Goal: Transaction & Acquisition: Book appointment/travel/reservation

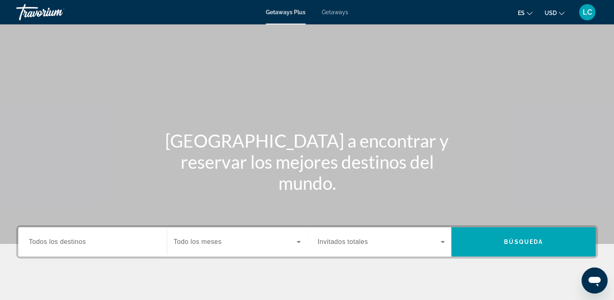
click at [333, 14] on span "Getaways" at bounding box center [335, 12] width 26 height 6
click at [64, 245] on input "Destination Todos los destinos" at bounding box center [93, 242] width 128 height 10
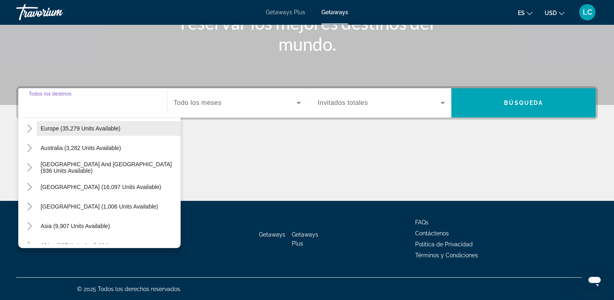
scroll to position [117, 0]
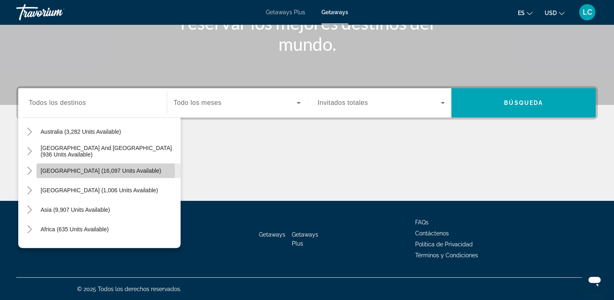
click at [97, 170] on span "[GEOGRAPHIC_DATA] (16,097 units available)" at bounding box center [101, 170] width 121 height 6
type input "**********"
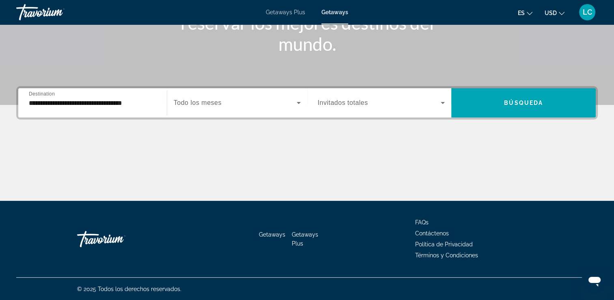
click at [39, 95] on span "Destination" at bounding box center [42, 93] width 26 height 5
click at [39, 98] on input "**********" at bounding box center [93, 103] width 128 height 10
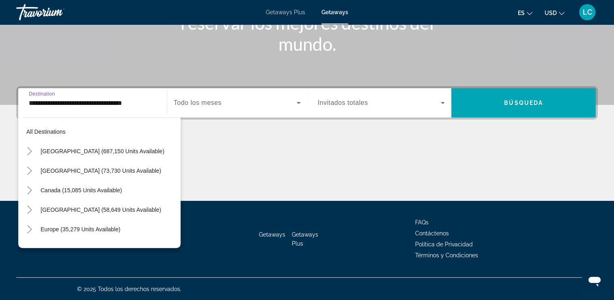
scroll to position [107, 0]
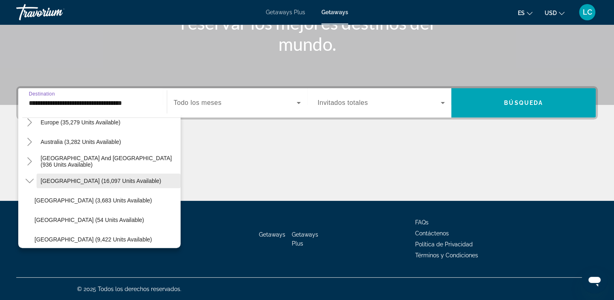
click at [45, 179] on span "[GEOGRAPHIC_DATA] (16,097 units available)" at bounding box center [101, 180] width 121 height 6
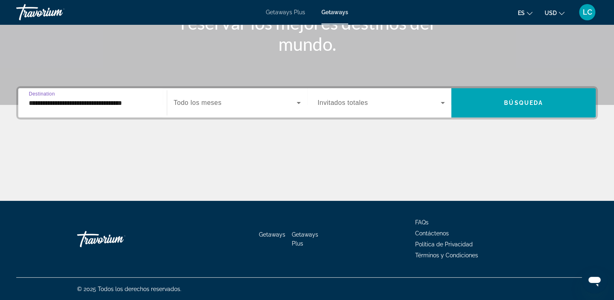
click at [298, 103] on icon "Search widget" at bounding box center [299, 103] width 4 height 2
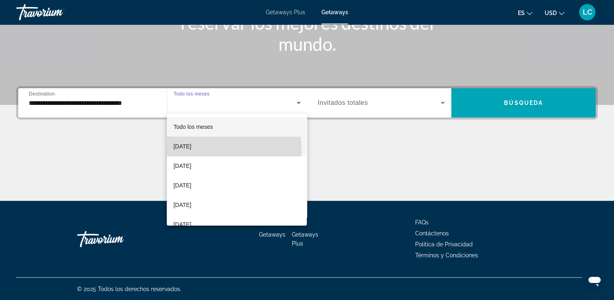
click at [191, 149] on span "[DATE]" at bounding box center [182, 146] width 18 height 10
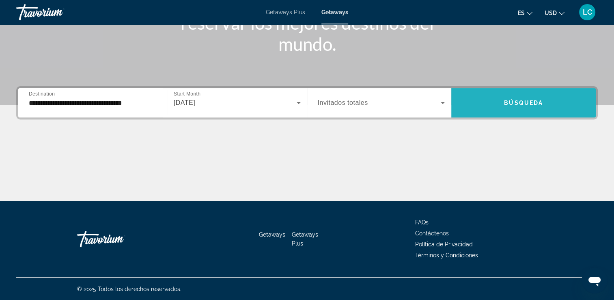
click at [505, 103] on span "Búsqueda" at bounding box center [523, 102] width 39 height 6
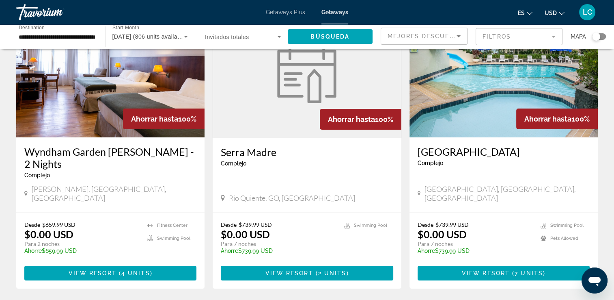
scroll to position [70, 0]
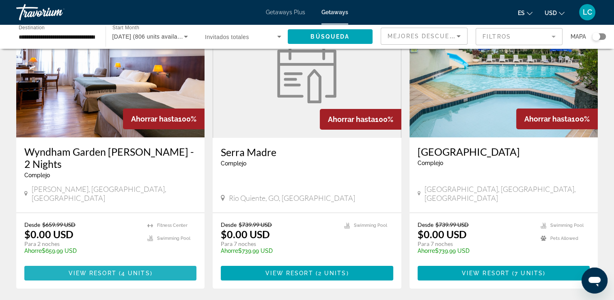
click at [107, 270] on span "View Resort" at bounding box center [93, 273] width 48 height 6
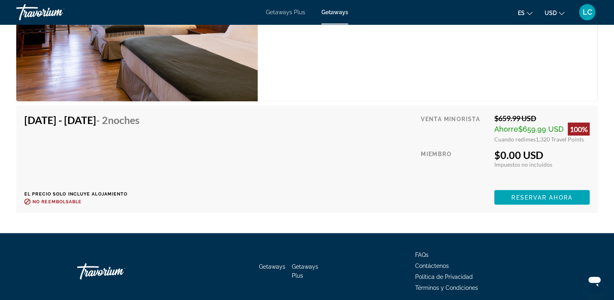
scroll to position [1431, 0]
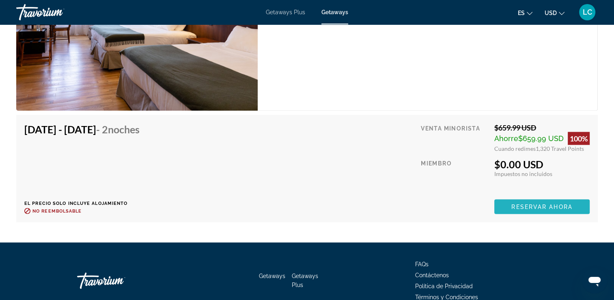
click at [520, 205] on span "Reservar ahora" at bounding box center [542, 206] width 61 height 6
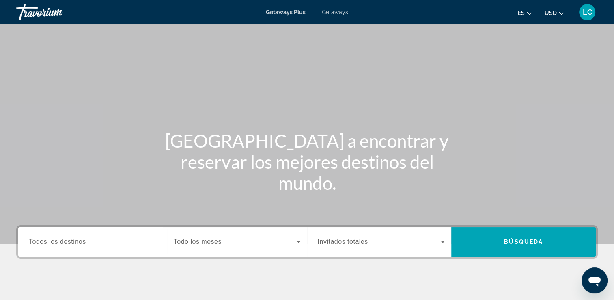
click at [284, 13] on span "Getaways Plus" at bounding box center [286, 12] width 40 height 6
click at [58, 240] on span "Todos los destinos" at bounding box center [57, 241] width 57 height 7
click at [58, 240] on input "Destination Todos los destinos" at bounding box center [93, 242] width 128 height 10
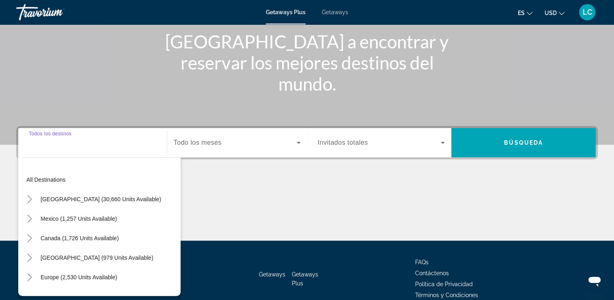
scroll to position [139, 0]
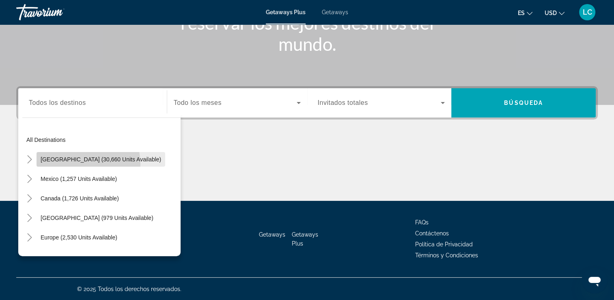
click at [79, 163] on span "Search widget" at bounding box center [101, 158] width 129 height 19
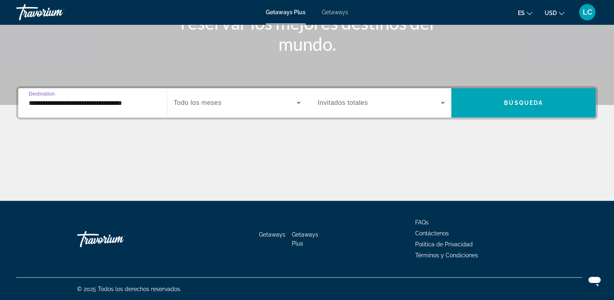
click at [36, 98] on input "**********" at bounding box center [93, 103] width 128 height 10
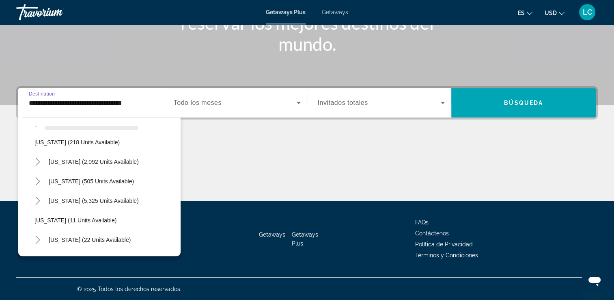
scroll to position [60, 0]
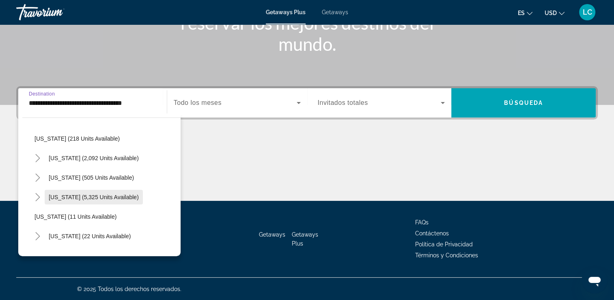
click at [69, 197] on span "Florida (5,325 units available)" at bounding box center [94, 197] width 90 height 6
type input "**********"
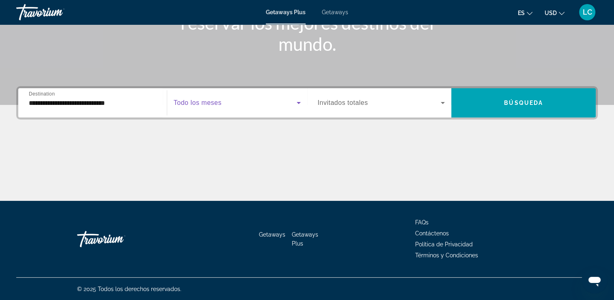
click at [298, 103] on icon "Search widget" at bounding box center [299, 103] width 4 height 2
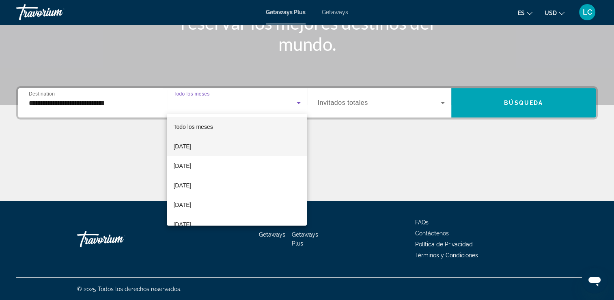
click at [179, 146] on span "[DATE]" at bounding box center [182, 146] width 18 height 10
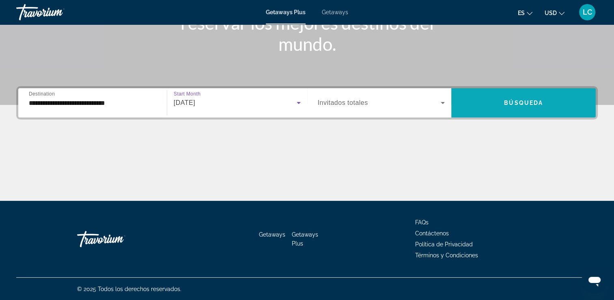
click at [484, 100] on span "Search widget" at bounding box center [524, 102] width 145 height 19
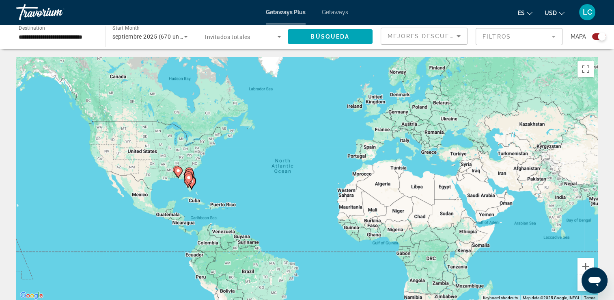
click at [192, 176] on icon "Main content" at bounding box center [188, 179] width 7 height 11
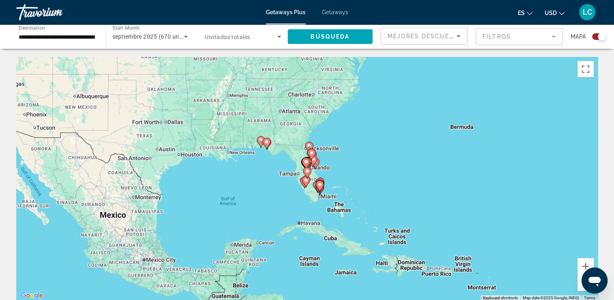
click at [314, 155] on icon "Main content" at bounding box center [311, 154] width 7 height 11
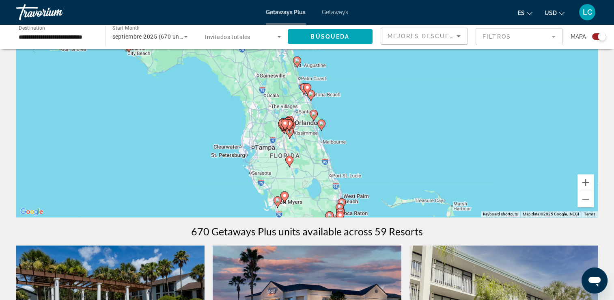
scroll to position [84, 0]
click at [341, 207] on gmp-advanced-marker "Main content" at bounding box center [341, 213] width 8 height 12
type input "**********"
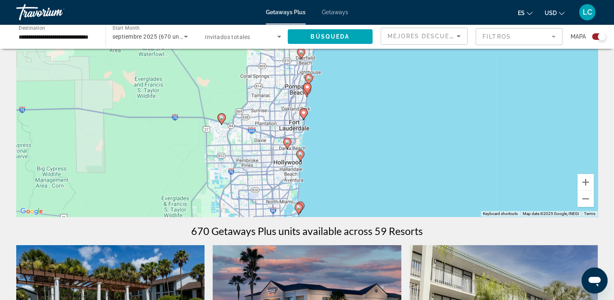
click at [301, 53] on image "Main content" at bounding box center [301, 52] width 5 height 5
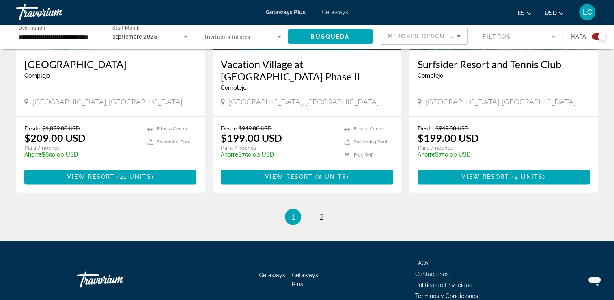
scroll to position [1304, 0]
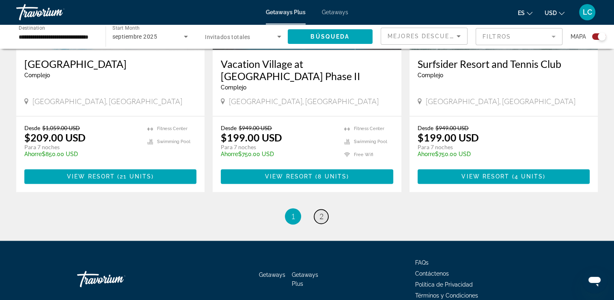
click at [322, 212] on span "2" at bounding box center [322, 216] width 4 height 9
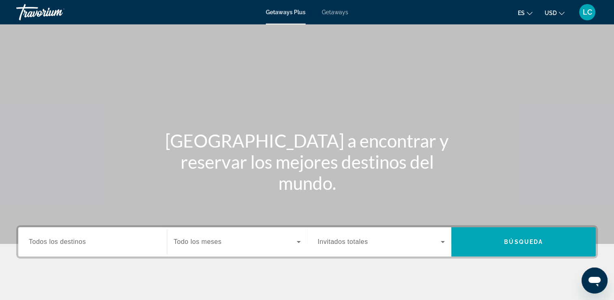
click at [333, 11] on span "Getaways" at bounding box center [335, 12] width 26 height 6
click at [65, 242] on span "Todos los destinos" at bounding box center [57, 241] width 57 height 7
click at [65, 242] on input "Destination Todos los destinos" at bounding box center [93, 242] width 128 height 10
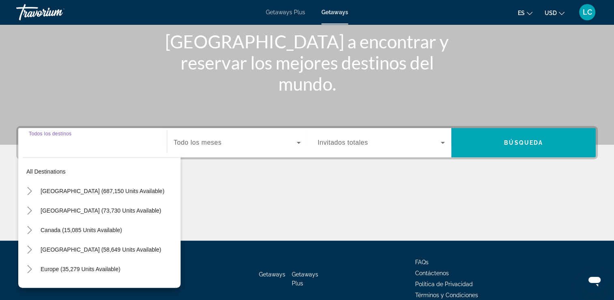
scroll to position [139, 0]
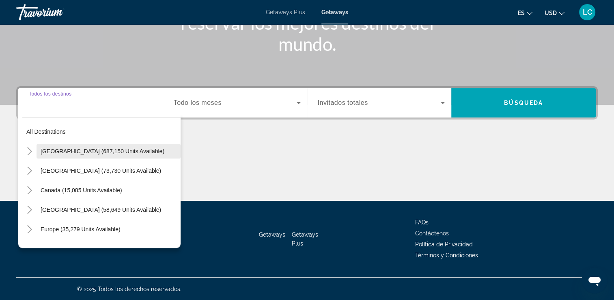
click at [93, 152] on span "[GEOGRAPHIC_DATA] (687,150 units available)" at bounding box center [103, 151] width 124 height 6
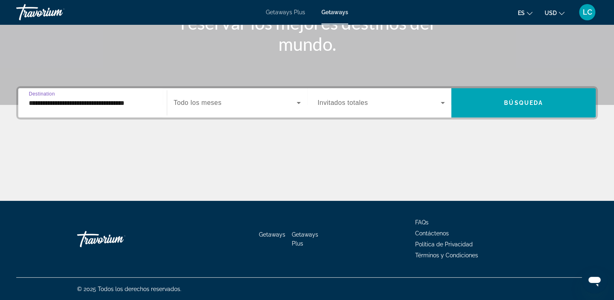
click at [110, 102] on input "**********" at bounding box center [93, 103] width 128 height 10
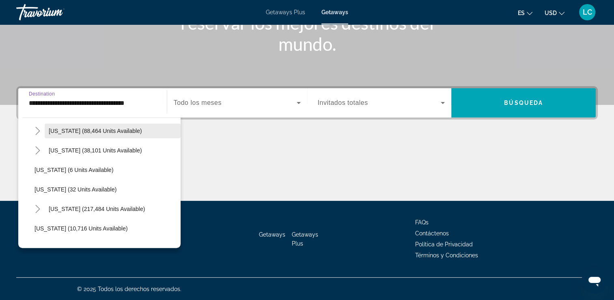
scroll to position [79, 0]
click at [75, 208] on span "Florida (217,484 units available)" at bounding box center [97, 208] width 96 height 6
type input "**********"
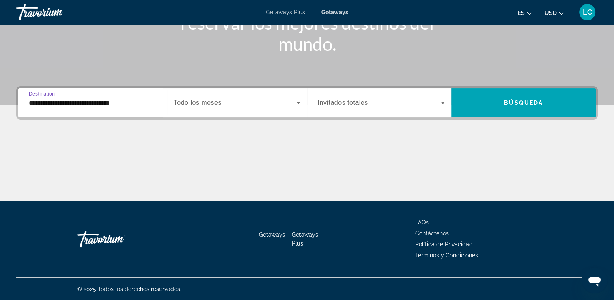
click at [294, 102] on icon "Search widget" at bounding box center [299, 103] width 10 height 10
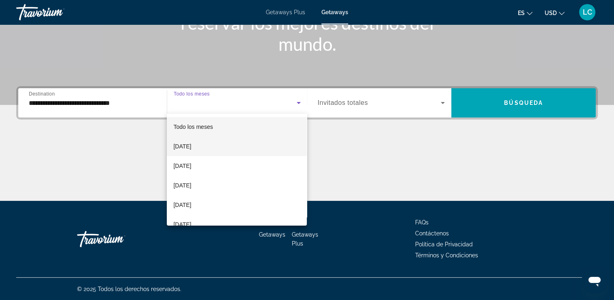
click at [220, 144] on mat-option "[DATE]" at bounding box center [237, 145] width 140 height 19
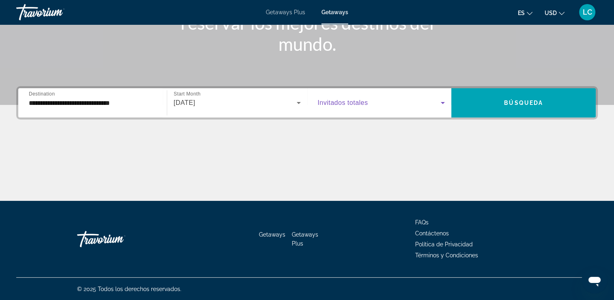
click at [445, 100] on icon "Search widget" at bounding box center [443, 103] width 10 height 10
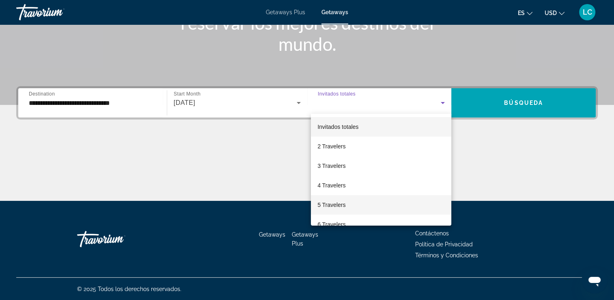
click at [335, 205] on span "5 Travelers" at bounding box center [332, 205] width 28 height 10
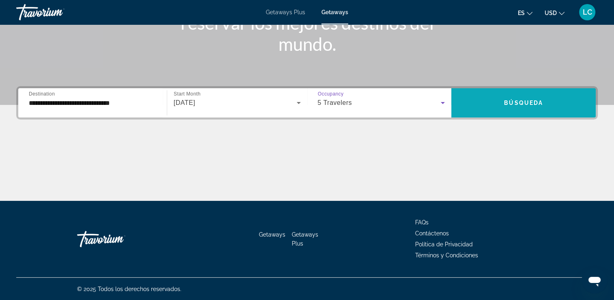
click at [496, 103] on span "Search widget" at bounding box center [524, 102] width 145 height 19
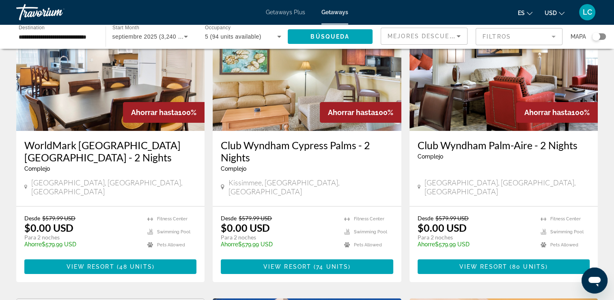
scroll to position [76, 0]
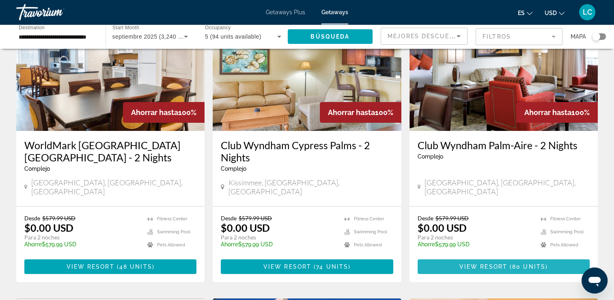
click at [438, 259] on span "Main content" at bounding box center [504, 266] width 172 height 19
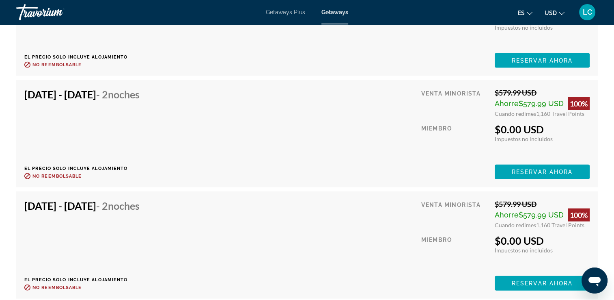
scroll to position [1796, 0]
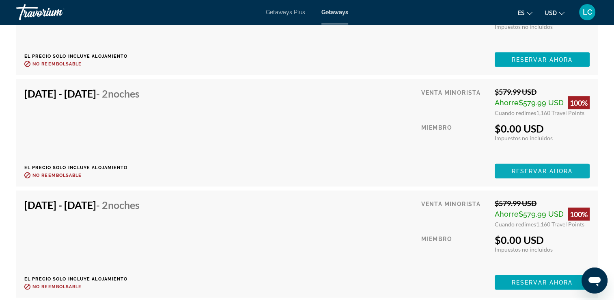
click at [520, 168] on span "Reservar ahora" at bounding box center [542, 171] width 61 height 6
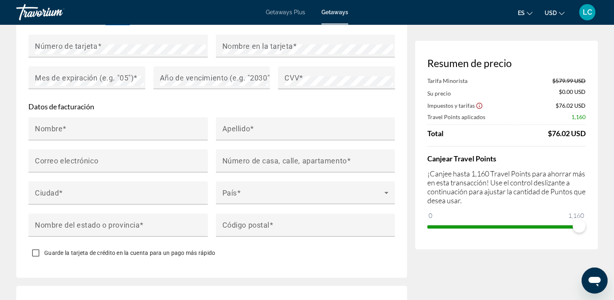
scroll to position [726, 0]
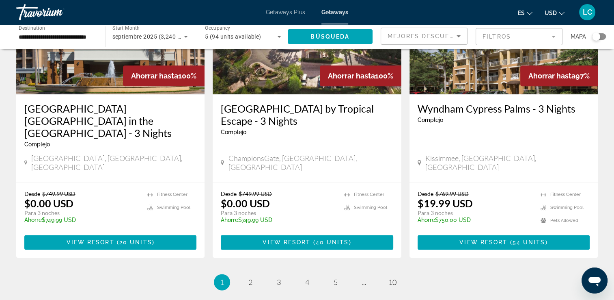
scroll to position [1062, 0]
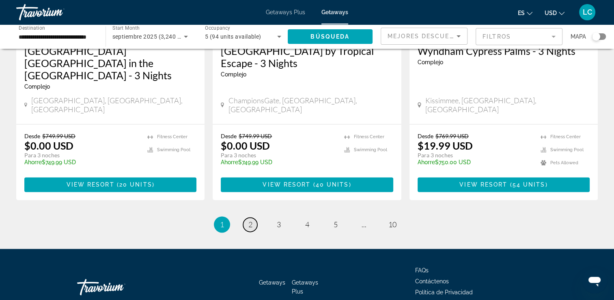
click at [252, 220] on span "2" at bounding box center [251, 224] width 4 height 9
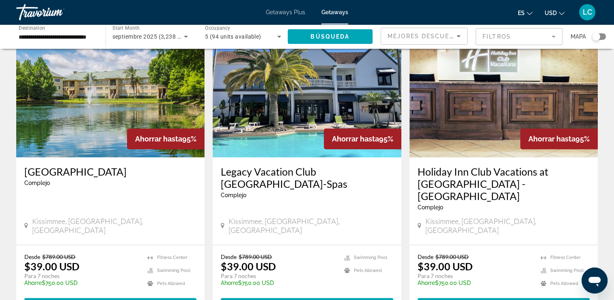
scroll to position [349, 0]
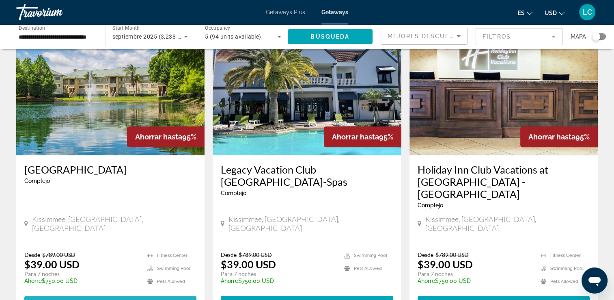
click at [100, 299] on span "View Resort" at bounding box center [91, 303] width 48 height 6
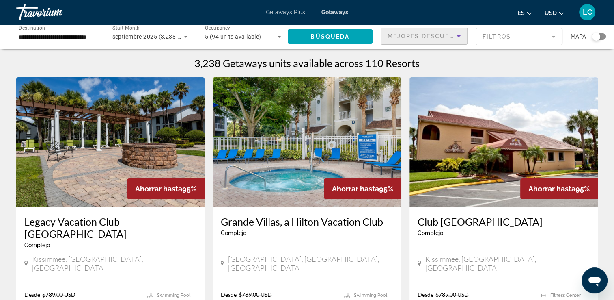
click at [434, 37] on span "Mejores descuentos" at bounding box center [428, 36] width 81 height 6
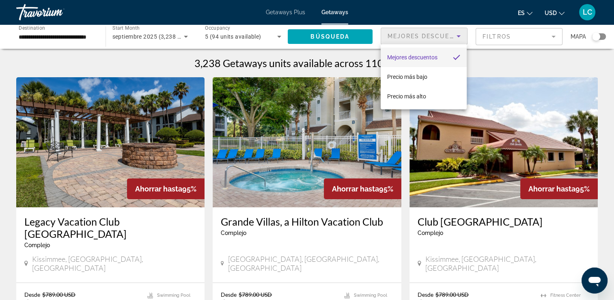
click at [509, 36] on div at bounding box center [307, 150] width 614 height 300
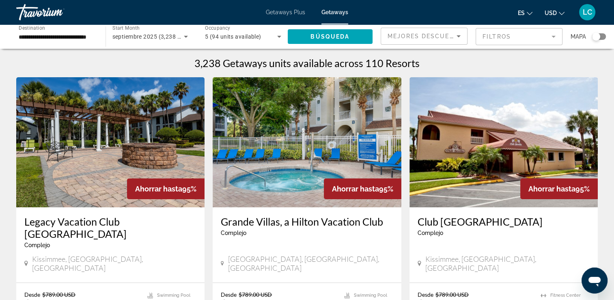
click at [509, 36] on mat-form-field "Filtros" at bounding box center [519, 36] width 87 height 17
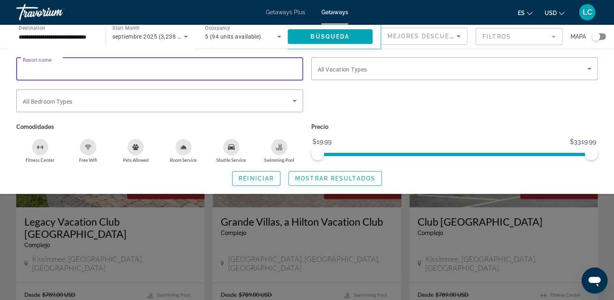
click at [77, 66] on input "Resort name" at bounding box center [160, 69] width 274 height 10
click at [94, 65] on input "**********" at bounding box center [160, 69] width 274 height 10
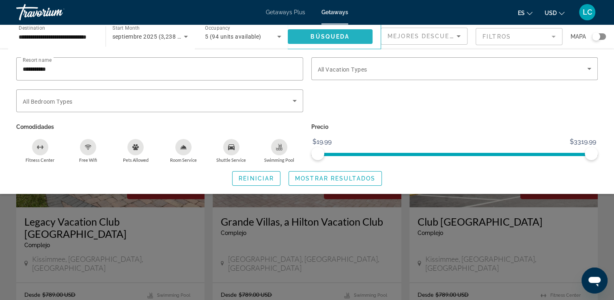
click at [299, 39] on span "Search widget" at bounding box center [330, 36] width 85 height 19
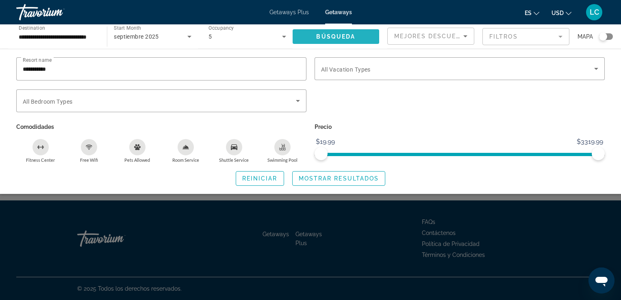
click at [299, 39] on span "Search widget" at bounding box center [335, 36] width 86 height 19
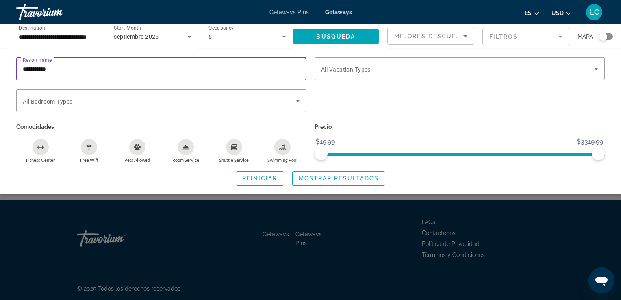
click at [60, 70] on input "**********" at bounding box center [161, 69] width 277 height 10
type input "*******"
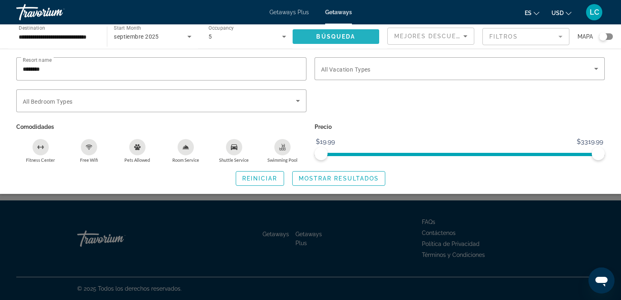
click at [331, 39] on span "Búsqueda" at bounding box center [335, 36] width 39 height 6
click at [330, 13] on span "Getaways" at bounding box center [338, 12] width 27 height 6
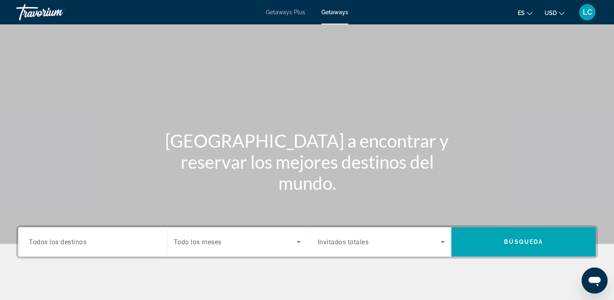
click at [70, 240] on span "Todos los destinos" at bounding box center [58, 242] width 58 height 8
click at [70, 240] on input "Destination Todos los destinos" at bounding box center [93, 242] width 128 height 10
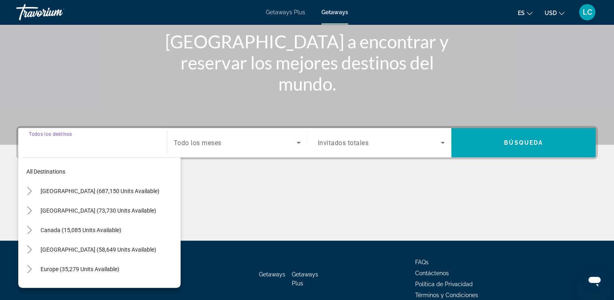
scroll to position [139, 0]
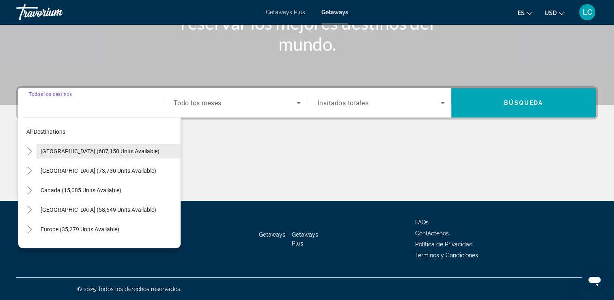
click at [97, 150] on span "[GEOGRAPHIC_DATA] (687,150 units available)" at bounding box center [100, 151] width 119 height 6
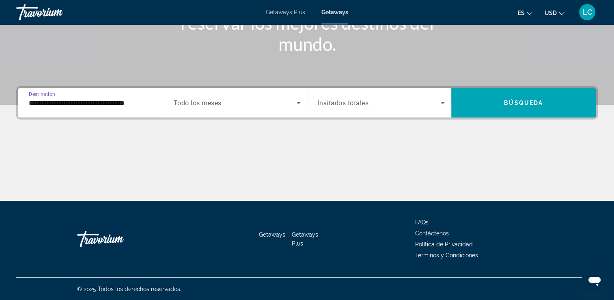
click at [97, 150] on div "Main content" at bounding box center [307, 170] width 582 height 61
click at [88, 103] on input "**********" at bounding box center [93, 103] width 128 height 10
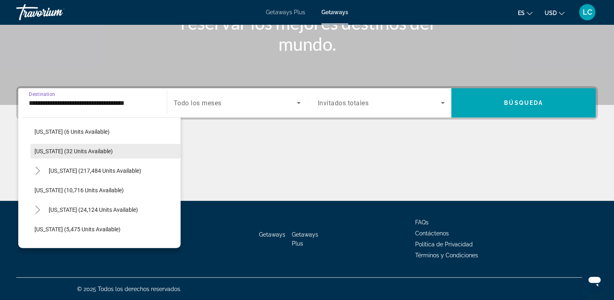
scroll to position [117, 0]
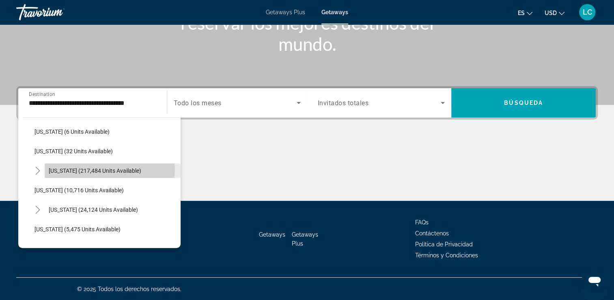
click at [102, 168] on span "Florida (217,484 units available)" at bounding box center [95, 170] width 93 height 6
type input "**********"
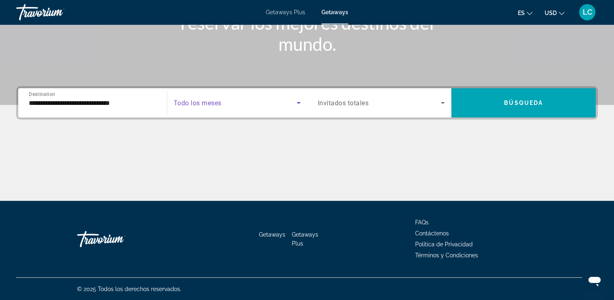
click at [294, 107] on icon "Search widget" at bounding box center [299, 103] width 10 height 10
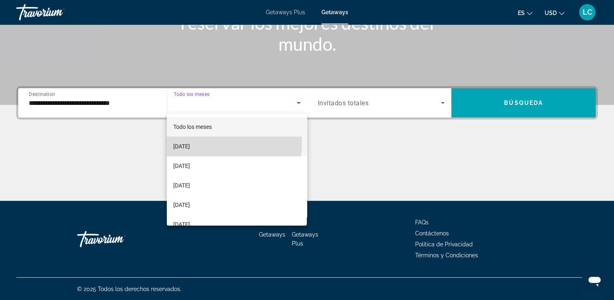
click at [222, 144] on mat-option "[DATE]" at bounding box center [237, 145] width 140 height 19
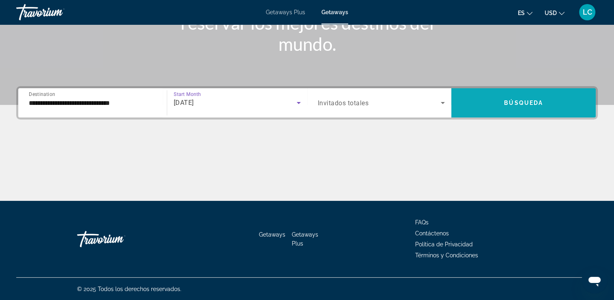
click at [491, 97] on span "Search widget" at bounding box center [524, 102] width 145 height 19
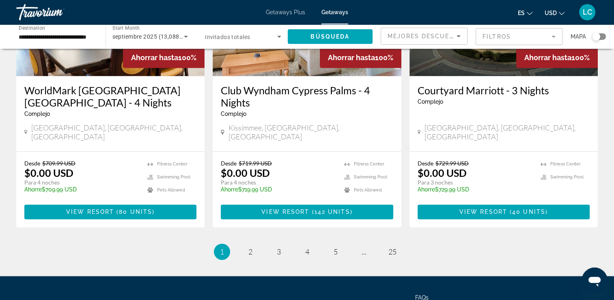
scroll to position [1062, 0]
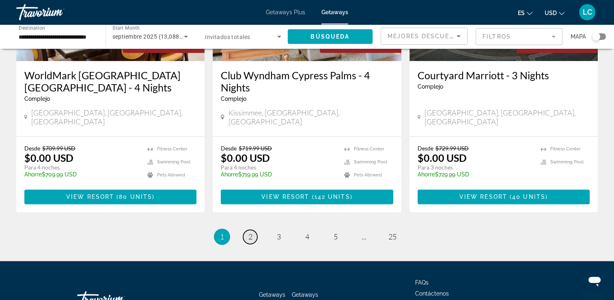
click at [252, 232] on span "2" at bounding box center [251, 236] width 4 height 9
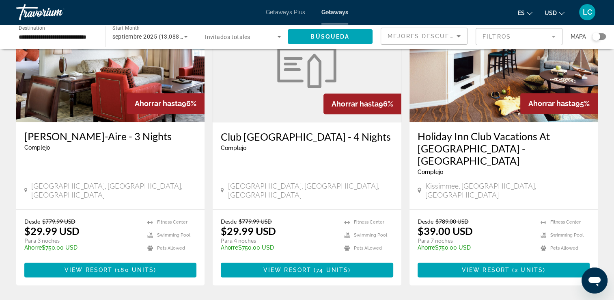
scroll to position [1029, 0]
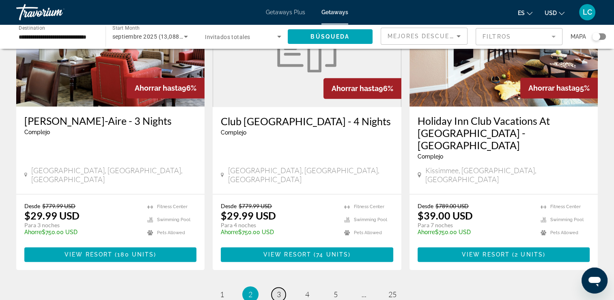
click at [277, 290] on span "3" at bounding box center [279, 294] width 4 height 9
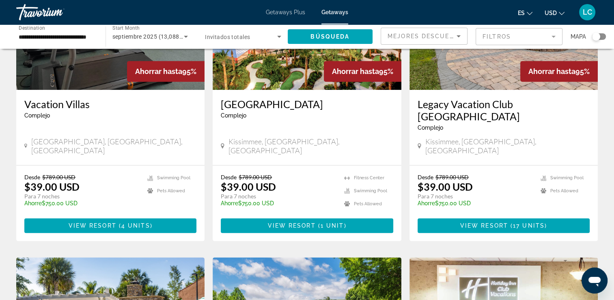
scroll to position [429, 0]
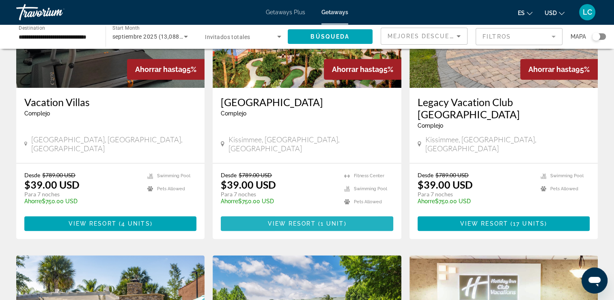
click at [283, 220] on span "View Resort" at bounding box center [292, 223] width 48 height 6
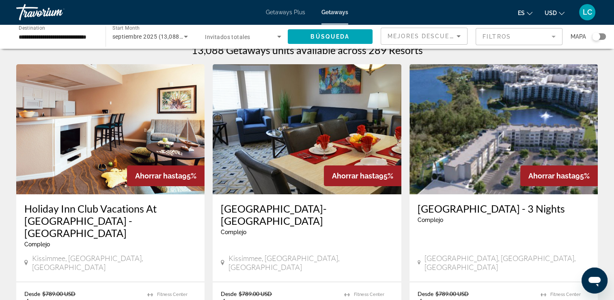
scroll to position [50, 0]
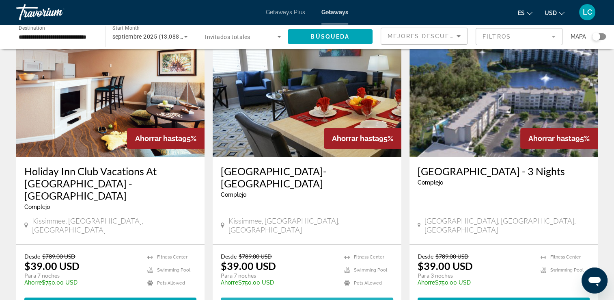
click at [269, 299] on span "View Resort" at bounding box center [288, 304] width 48 height 6
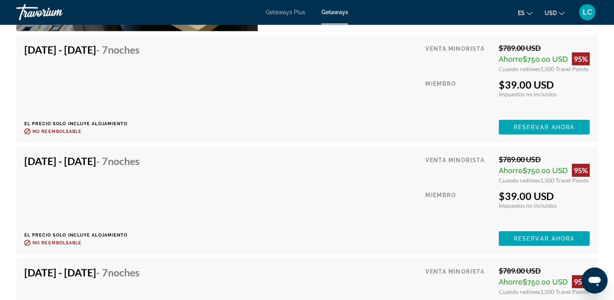
scroll to position [2428, 0]
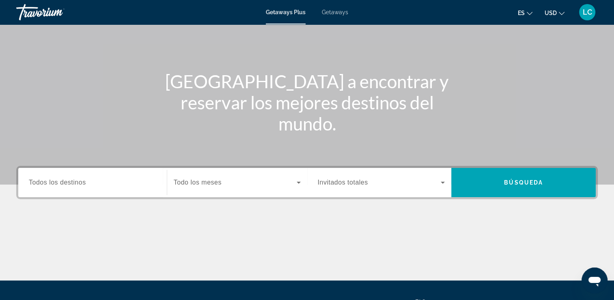
scroll to position [60, 0]
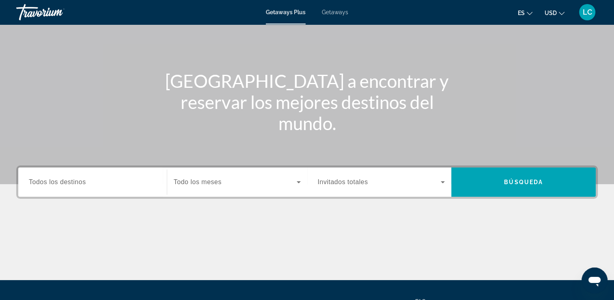
click at [84, 184] on span "Todos los destinos" at bounding box center [57, 181] width 57 height 7
click at [84, 184] on input "Destination Todos los destinos" at bounding box center [93, 182] width 128 height 10
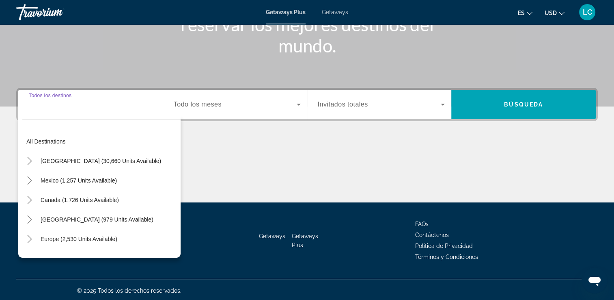
scroll to position [139, 0]
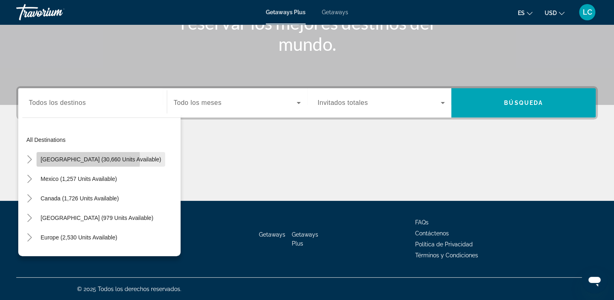
click at [79, 159] on span "United States (30,660 units available)" at bounding box center [101, 159] width 121 height 6
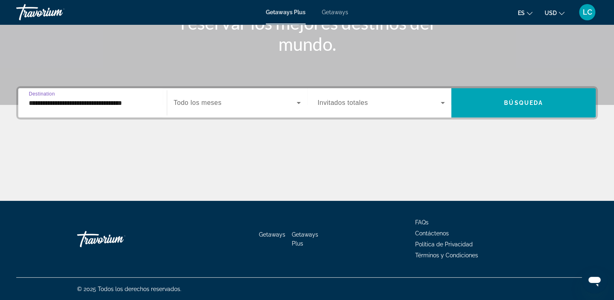
click at [112, 102] on input "**********" at bounding box center [93, 103] width 128 height 10
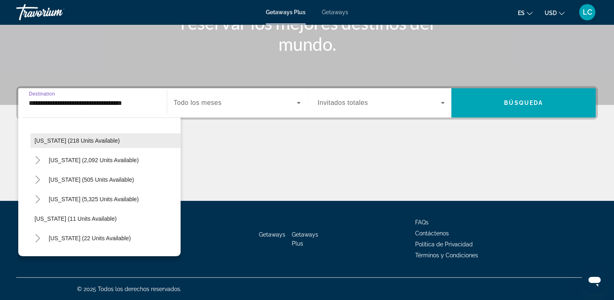
scroll to position [58, 0]
click at [81, 196] on span "Florida (5,325 units available)" at bounding box center [94, 198] width 90 height 6
type input "**********"
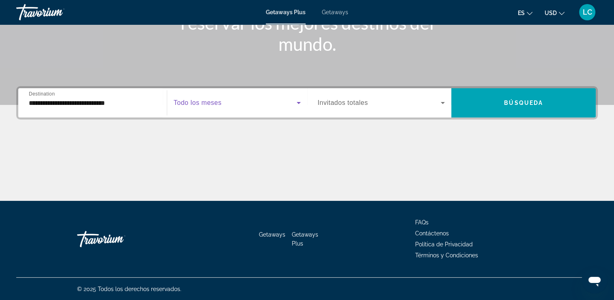
click at [301, 102] on icon "Search widget" at bounding box center [299, 103] width 10 height 10
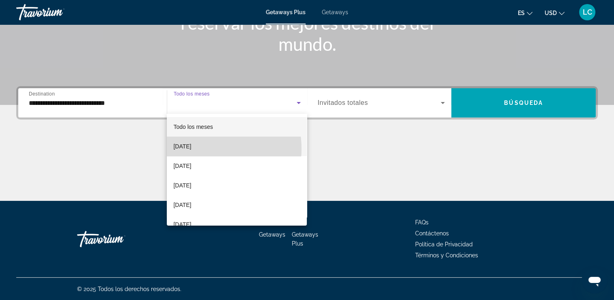
click at [191, 149] on span "[DATE]" at bounding box center [182, 146] width 18 height 10
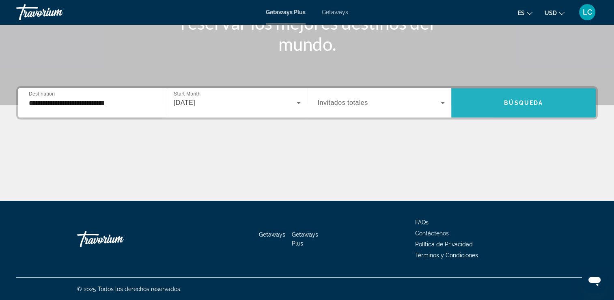
click at [494, 106] on span "Search widget" at bounding box center [524, 102] width 145 height 19
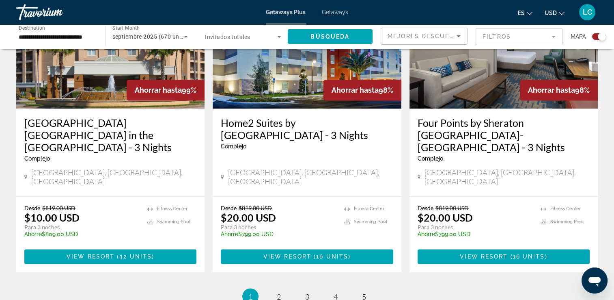
scroll to position [1267, 0]
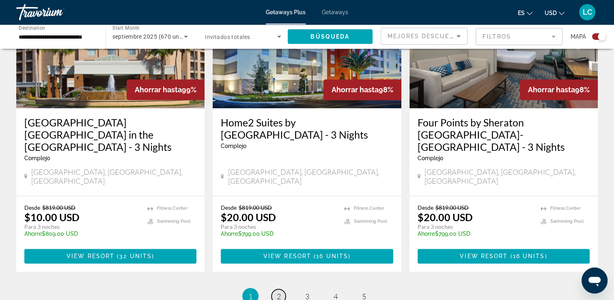
click at [278, 291] on span "2" at bounding box center [279, 295] width 4 height 9
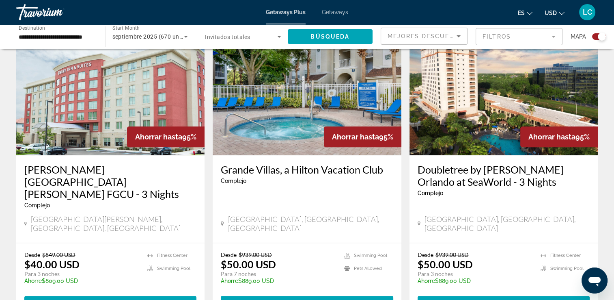
scroll to position [615, 0]
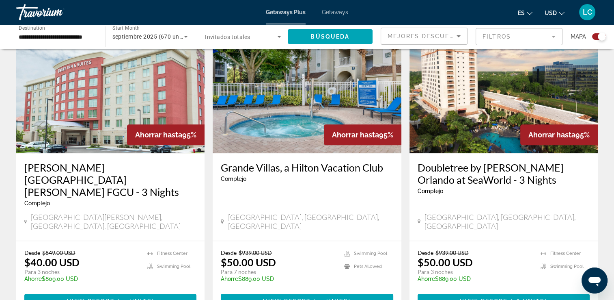
click at [495, 111] on img "Main content" at bounding box center [504, 88] width 188 height 130
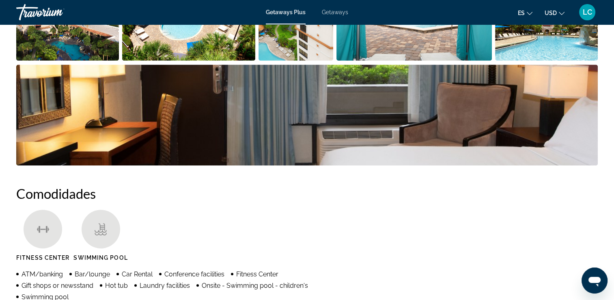
scroll to position [482, 0]
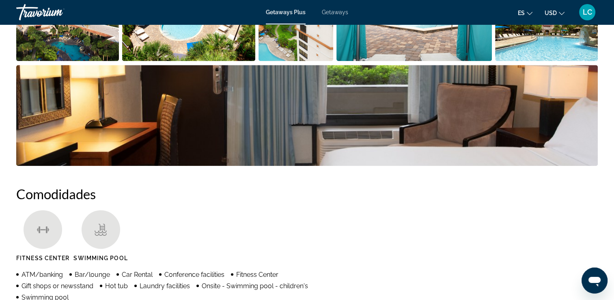
click at [588, 13] on span "LC" at bounding box center [587, 12] width 9 height 8
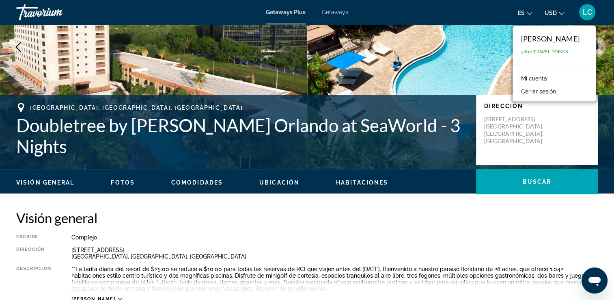
scroll to position [0, 0]
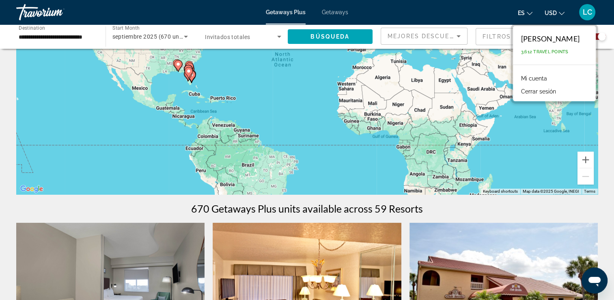
scroll to position [102, 0]
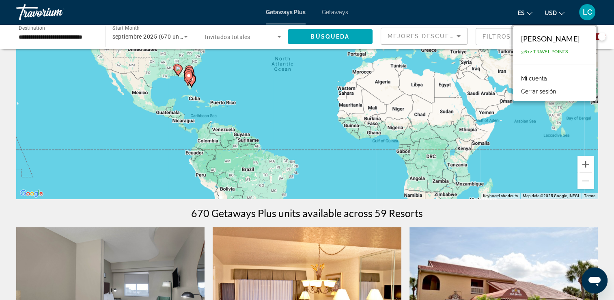
click at [190, 84] on gmp-advanced-marker "Main content" at bounding box center [188, 80] width 8 height 12
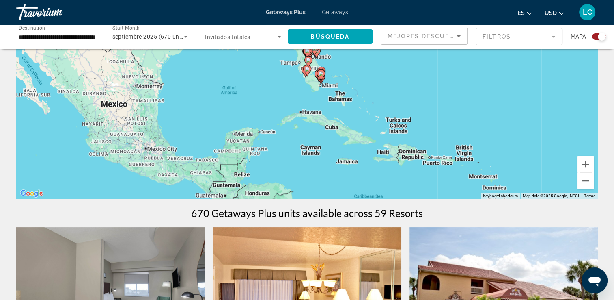
click at [315, 50] on image "Main content" at bounding box center [314, 48] width 5 height 5
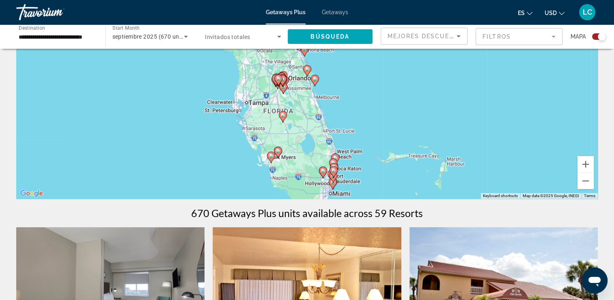
click at [333, 171] on image "Main content" at bounding box center [333, 170] width 5 height 5
type input "**********"
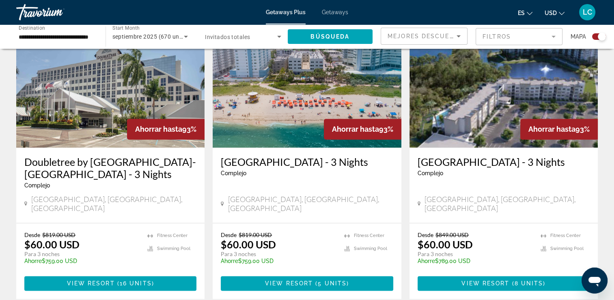
scroll to position [1228, 0]
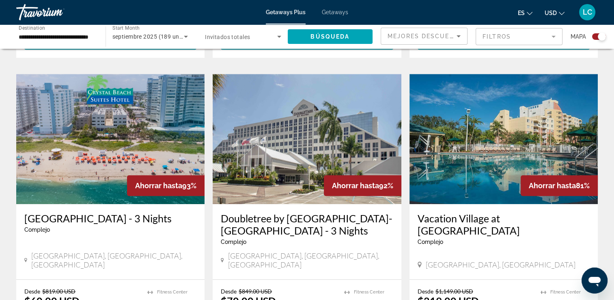
scroll to position [538, 0]
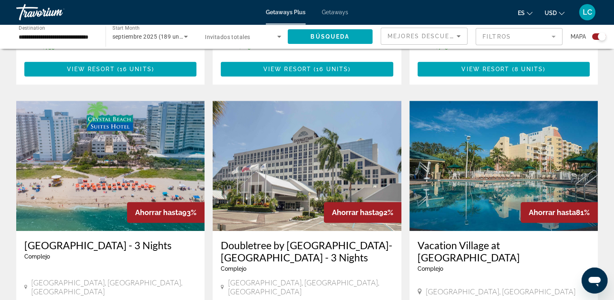
click at [342, 12] on span "Getaways" at bounding box center [335, 12] width 26 height 6
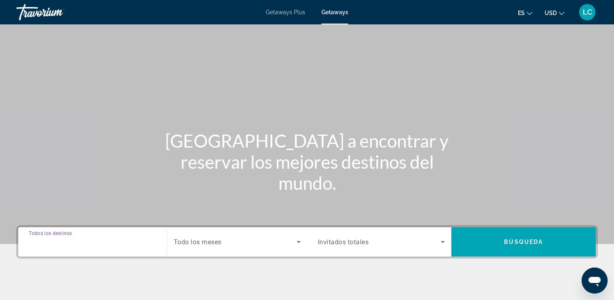
click at [74, 245] on input "Destination Todos los destinos" at bounding box center [93, 242] width 128 height 10
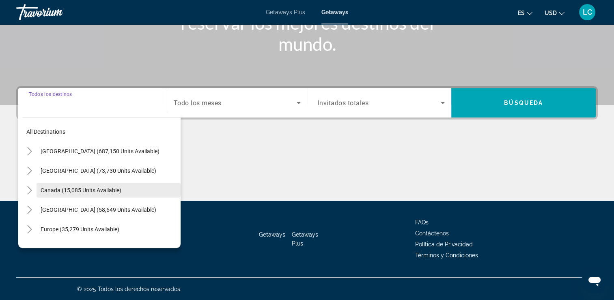
scroll to position [19, 0]
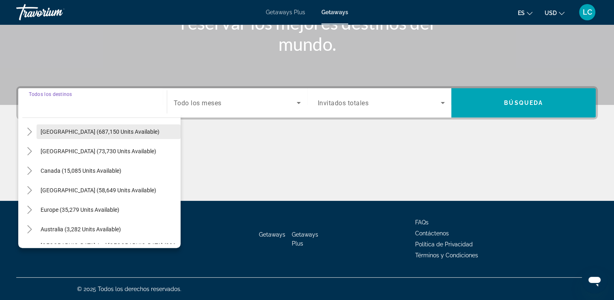
click at [93, 128] on span "[GEOGRAPHIC_DATA] (687,150 units available)" at bounding box center [100, 131] width 119 height 6
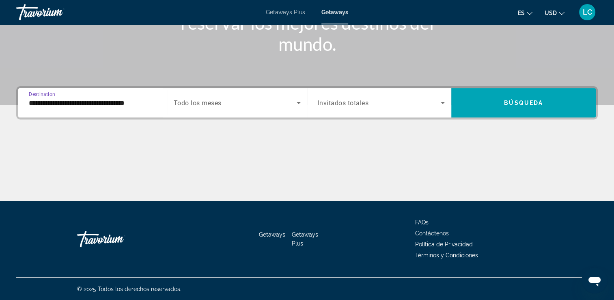
click at [87, 104] on input "**********" at bounding box center [93, 103] width 128 height 10
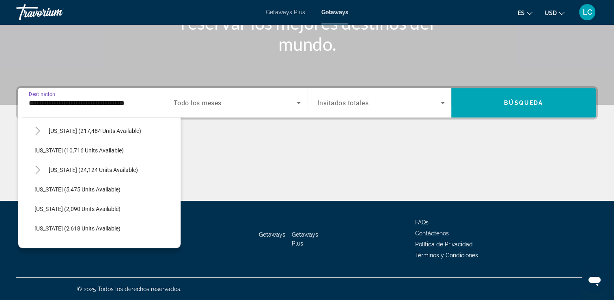
scroll to position [151, 0]
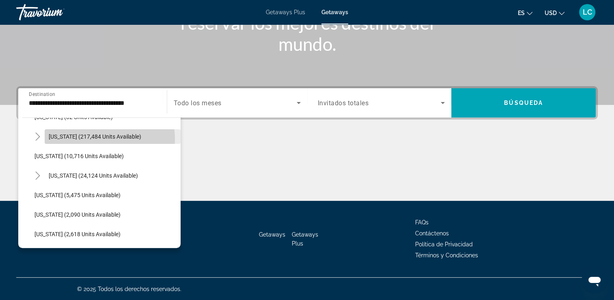
click at [97, 138] on span "[US_STATE] (217,484 units available)" at bounding box center [95, 136] width 93 height 6
type input "**********"
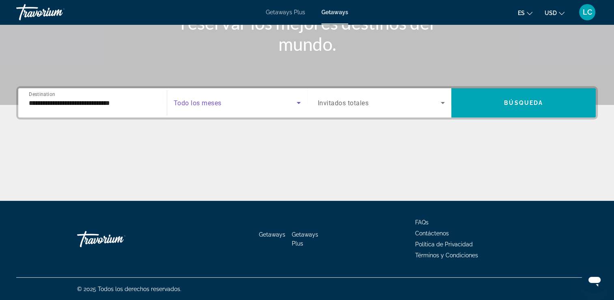
click at [298, 104] on icon "Search widget" at bounding box center [299, 103] width 10 height 10
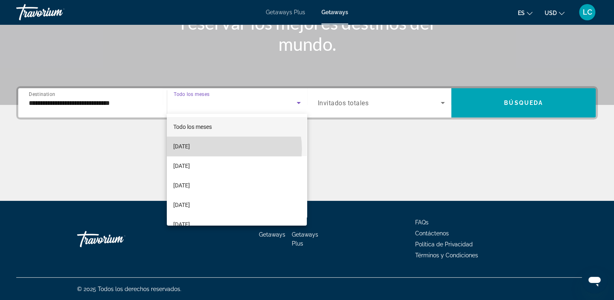
click at [227, 149] on mat-option "[DATE]" at bounding box center [237, 145] width 140 height 19
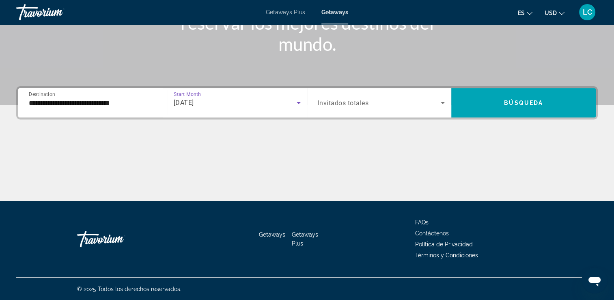
click at [409, 109] on div "Search widget" at bounding box center [382, 102] width 128 height 23
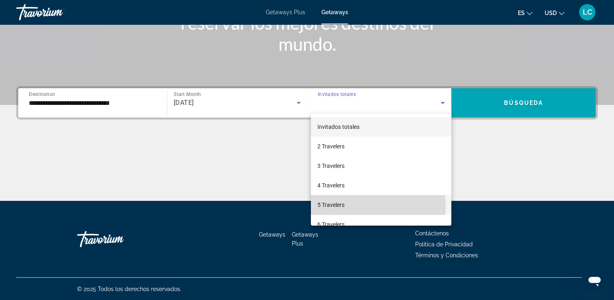
click at [331, 206] on span "5 Travelers" at bounding box center [331, 205] width 27 height 10
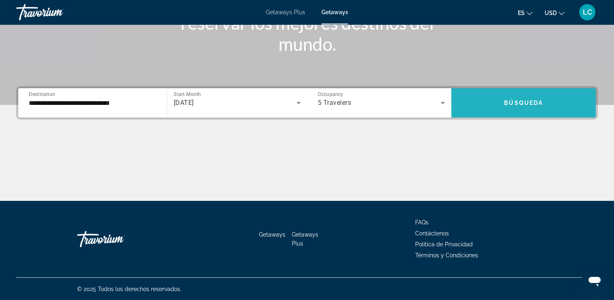
click at [513, 103] on span "Búsqueda" at bounding box center [523, 102] width 39 height 6
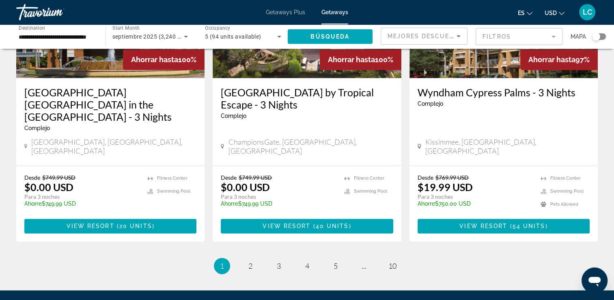
scroll to position [1033, 0]
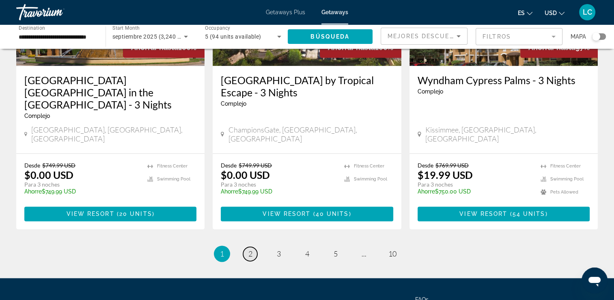
click at [251, 246] on link "page 2" at bounding box center [250, 253] width 14 height 14
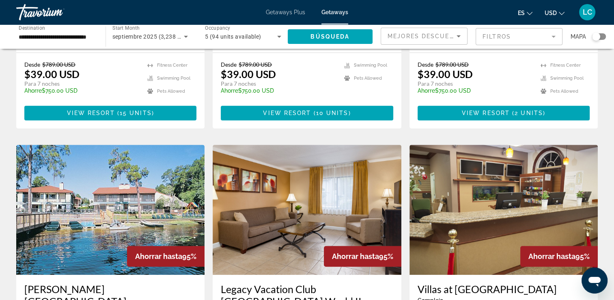
scroll to position [539, 0]
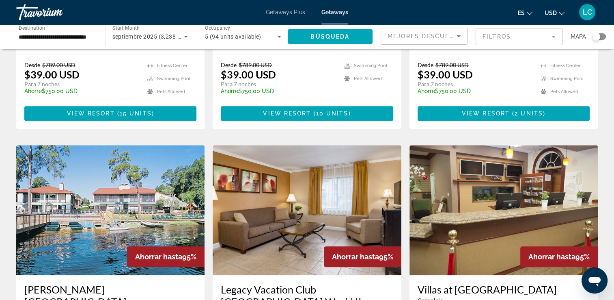
click at [119, 162] on img "Main content" at bounding box center [110, 210] width 188 height 130
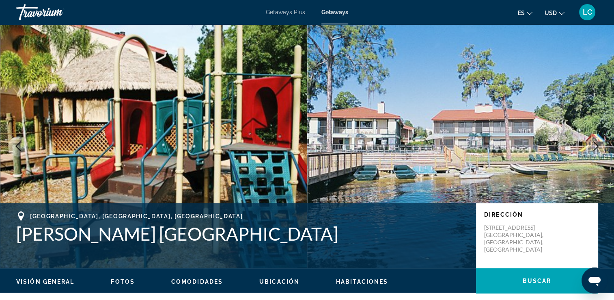
click at [612, 156] on img "Main content" at bounding box center [460, 146] width 307 height 244
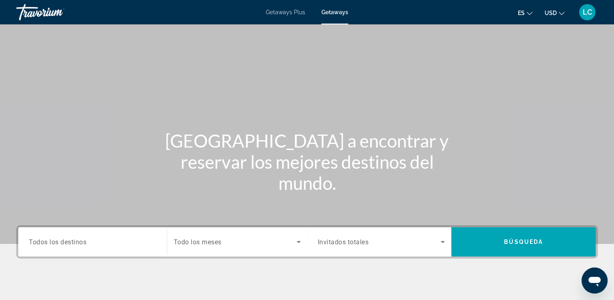
click at [55, 244] on span "Todos los destinos" at bounding box center [58, 242] width 58 height 8
click at [55, 244] on input "Destination Todos los destinos" at bounding box center [93, 242] width 128 height 10
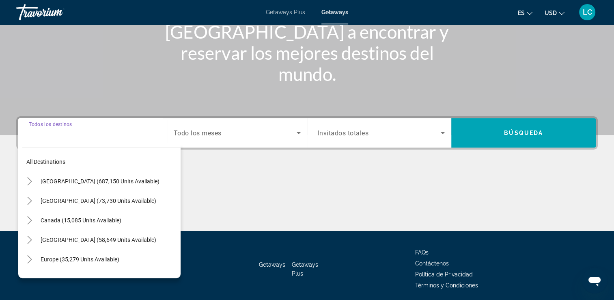
scroll to position [139, 0]
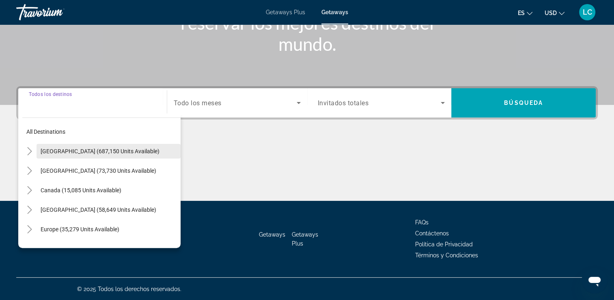
click at [99, 155] on span "Search widget" at bounding box center [109, 150] width 144 height 19
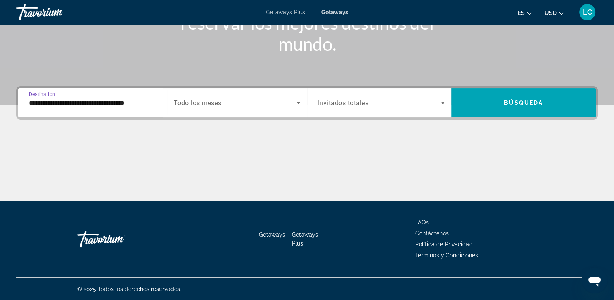
click at [84, 101] on input "**********" at bounding box center [93, 103] width 128 height 10
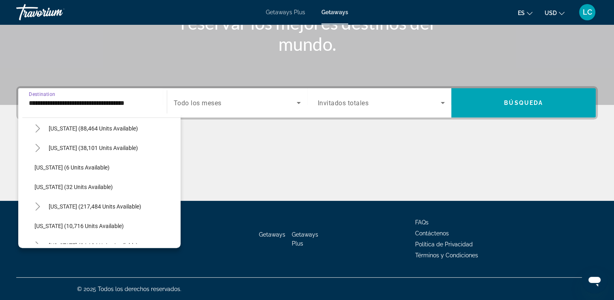
scroll to position [82, 0]
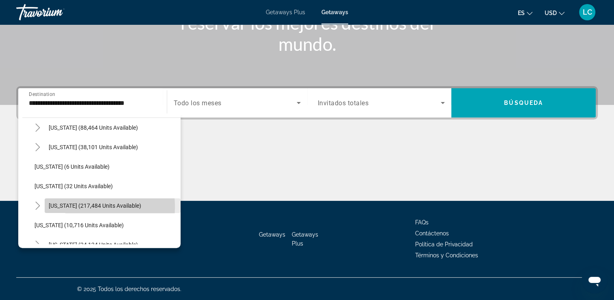
click at [68, 206] on span "[US_STATE] (217,484 units available)" at bounding box center [95, 205] width 93 height 6
type input "**********"
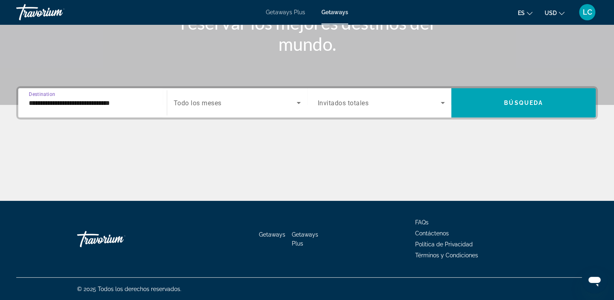
click at [298, 100] on icon "Search widget" at bounding box center [299, 103] width 10 height 10
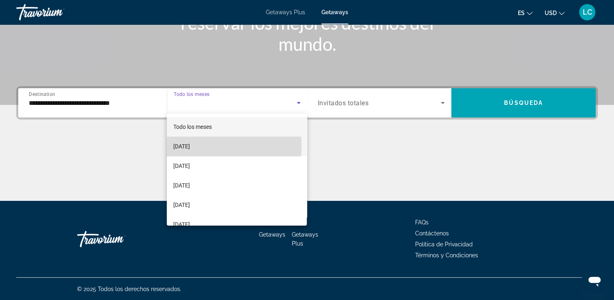
click at [190, 145] on span "[DATE]" at bounding box center [181, 146] width 17 height 10
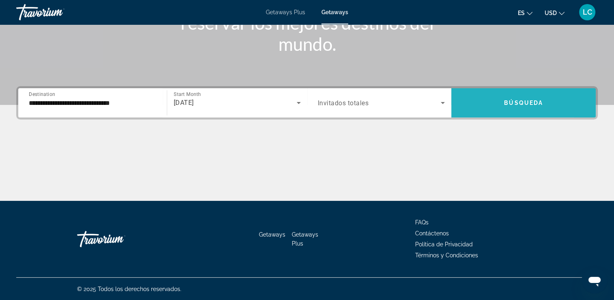
click at [482, 101] on span "Search widget" at bounding box center [524, 102] width 145 height 19
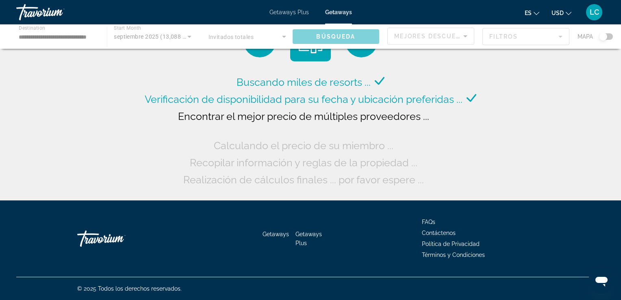
click at [339, 8] on div "Getaways Plus Getaways es English Español Français Italiano Português русский U…" at bounding box center [310, 12] width 621 height 21
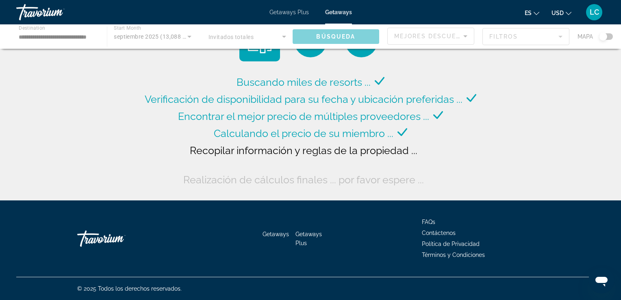
click at [339, 10] on span "Getaways" at bounding box center [338, 12] width 27 height 6
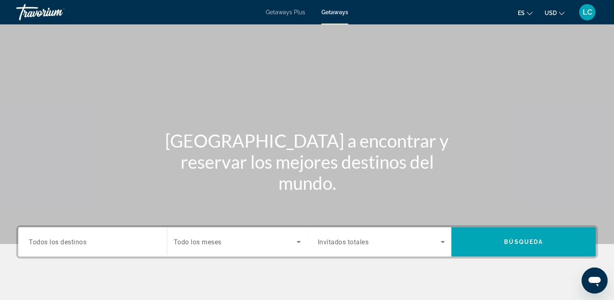
click at [339, 10] on span "Getaways" at bounding box center [335, 12] width 27 height 6
click at [72, 242] on span "Todos los destinos" at bounding box center [58, 242] width 58 height 8
click at [72, 242] on input "Destination Todos los destinos" at bounding box center [93, 242] width 128 height 10
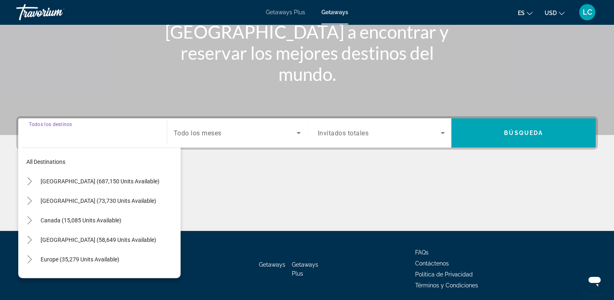
scroll to position [139, 0]
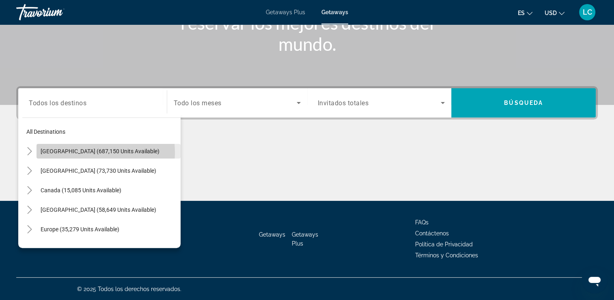
click at [78, 152] on span "[GEOGRAPHIC_DATA] (687,150 units available)" at bounding box center [100, 151] width 119 height 6
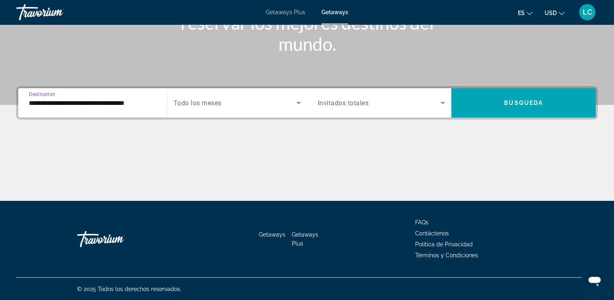
click at [77, 102] on input "**********" at bounding box center [93, 103] width 128 height 10
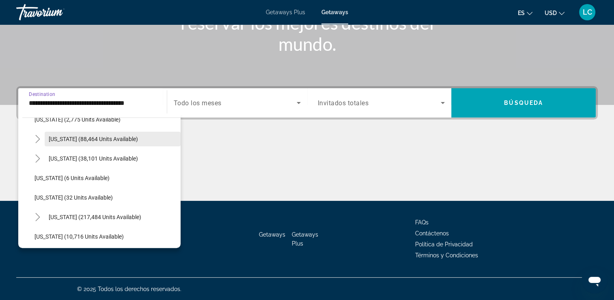
scroll to position [76, 0]
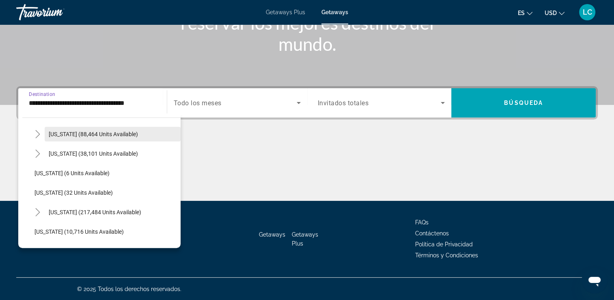
click at [66, 218] on span "Search widget" at bounding box center [113, 211] width 136 height 19
type input "**********"
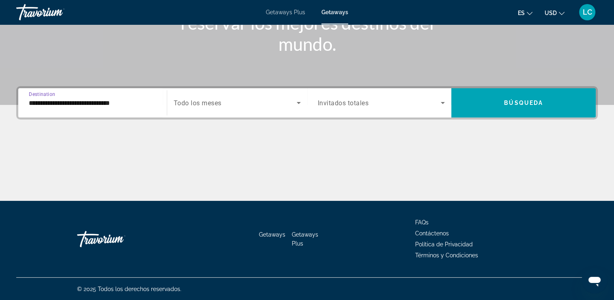
click at [299, 101] on icon "Search widget" at bounding box center [299, 103] width 10 height 10
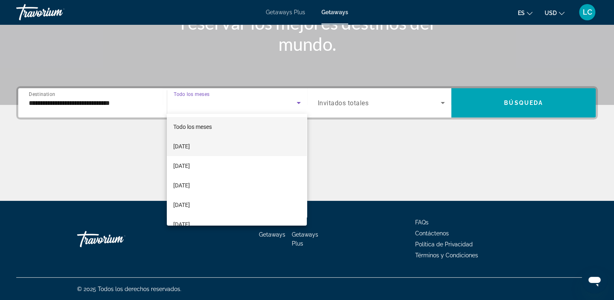
click at [190, 149] on span "[DATE]" at bounding box center [181, 146] width 17 height 10
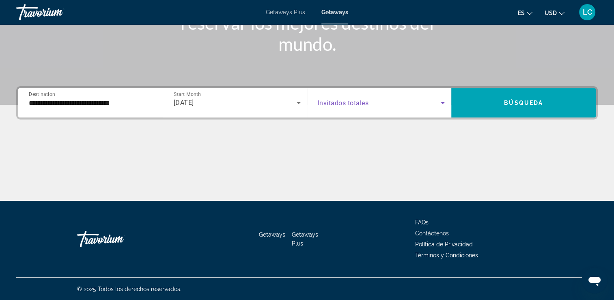
click at [428, 106] on span "Search widget" at bounding box center [379, 103] width 123 height 10
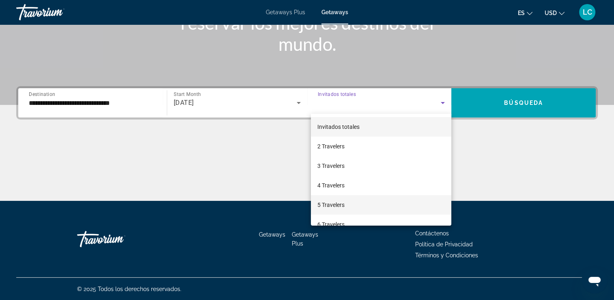
click at [346, 204] on mat-option "5 Travelers" at bounding box center [381, 204] width 141 height 19
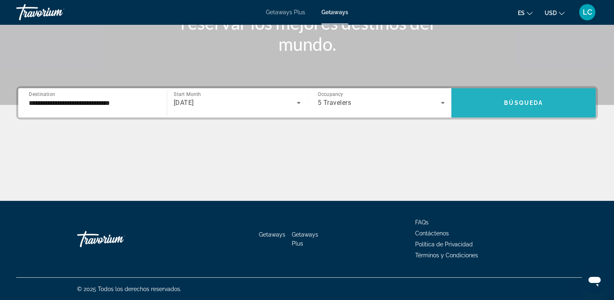
click at [515, 107] on span "Search widget" at bounding box center [524, 102] width 145 height 19
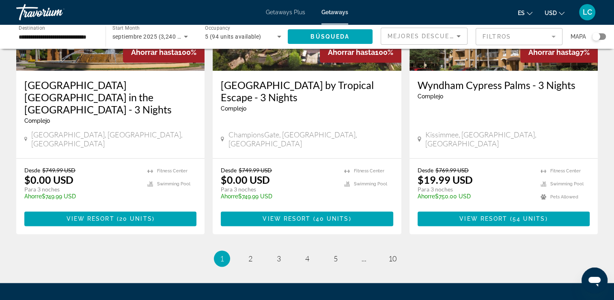
scroll to position [1030, 0]
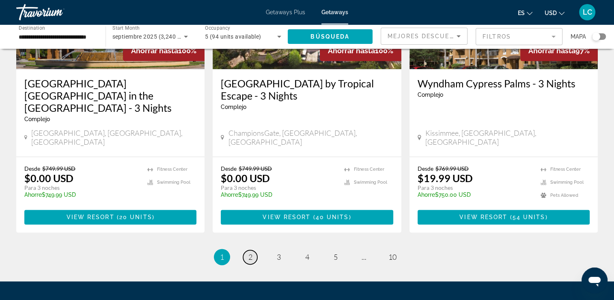
click at [249, 252] on span "2" at bounding box center [251, 256] width 4 height 9
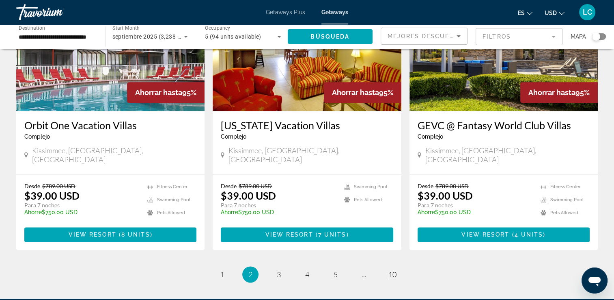
scroll to position [1002, 0]
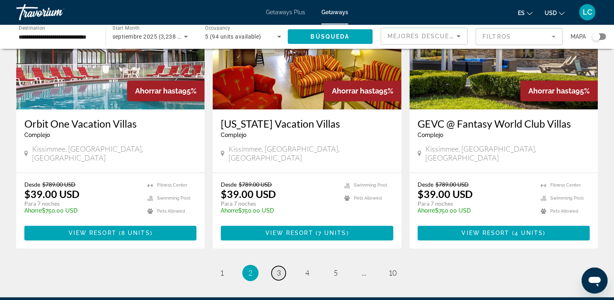
click at [277, 268] on span "3" at bounding box center [279, 272] width 4 height 9
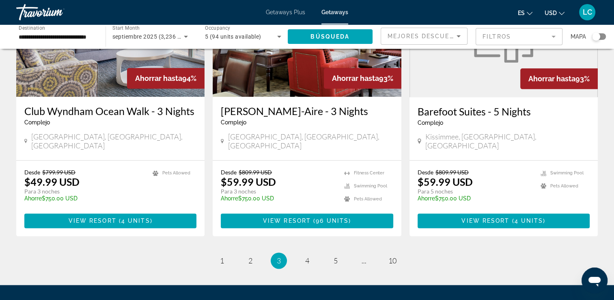
scroll to position [993, 0]
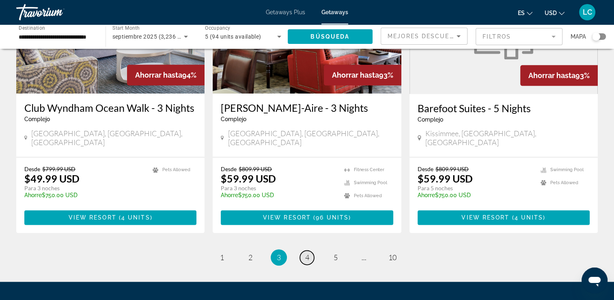
click at [305, 253] on span "4" at bounding box center [307, 257] width 4 height 9
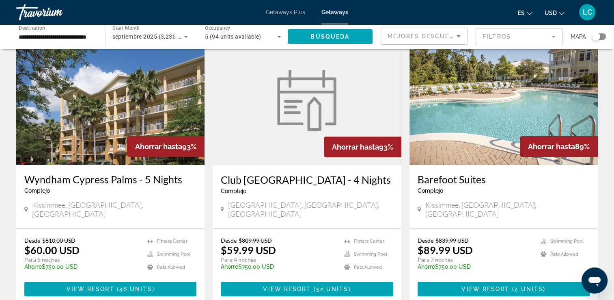
scroll to position [43, 0]
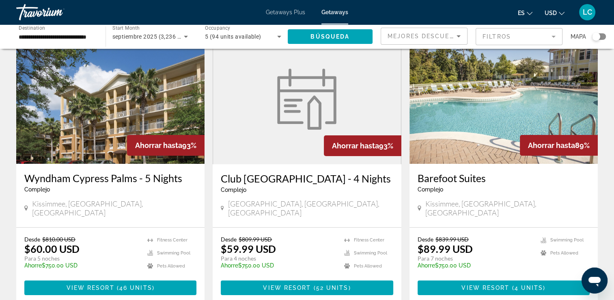
click at [344, 119] on figure "Main content" at bounding box center [307, 99] width 188 height 130
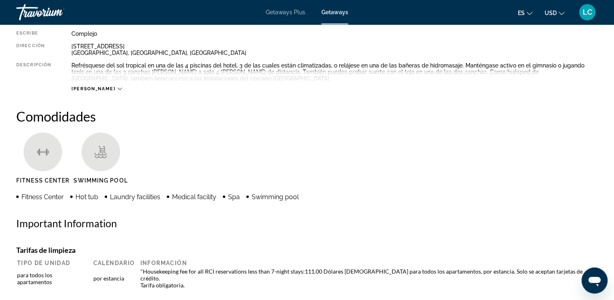
scroll to position [103, 0]
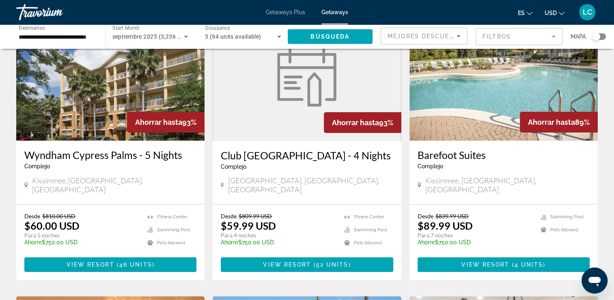
scroll to position [68, 0]
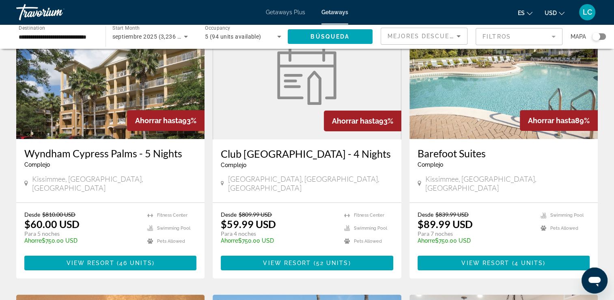
click at [338, 12] on span "Getaways" at bounding box center [335, 12] width 27 height 6
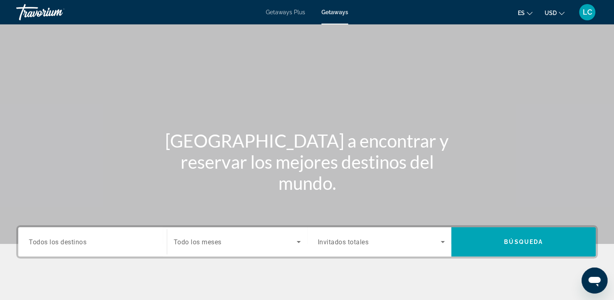
click at [75, 246] on div "Search widget" at bounding box center [93, 241] width 128 height 23
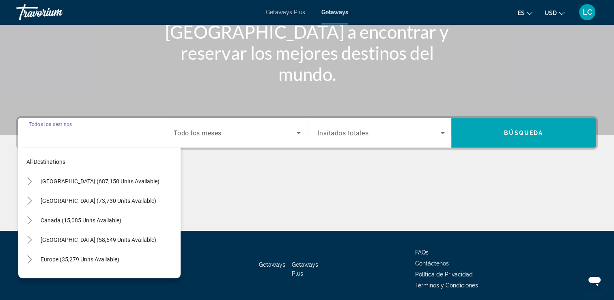
scroll to position [139, 0]
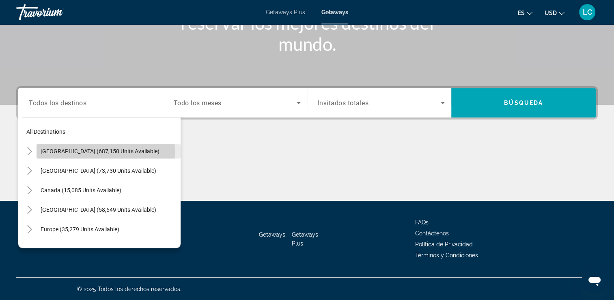
click at [87, 151] on span "[GEOGRAPHIC_DATA] (687,150 units available)" at bounding box center [100, 151] width 119 height 6
type input "**********"
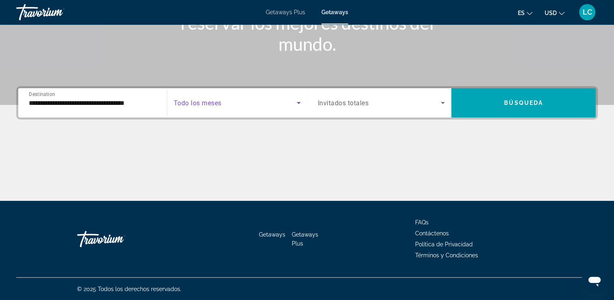
click at [297, 101] on icon "Search widget" at bounding box center [299, 103] width 10 height 10
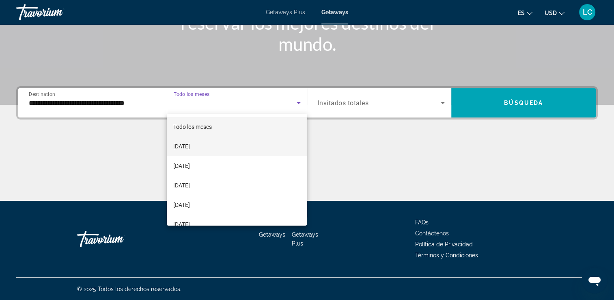
click at [190, 147] on span "[DATE]" at bounding box center [181, 146] width 17 height 10
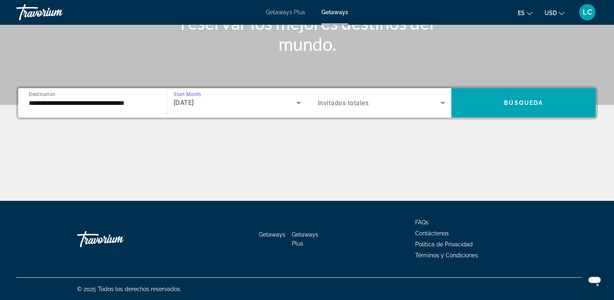
click at [442, 98] on icon "Search widget" at bounding box center [443, 103] width 10 height 10
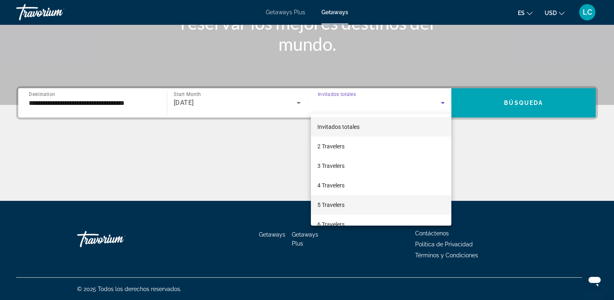
click at [339, 204] on span "5 Travelers" at bounding box center [331, 205] width 27 height 10
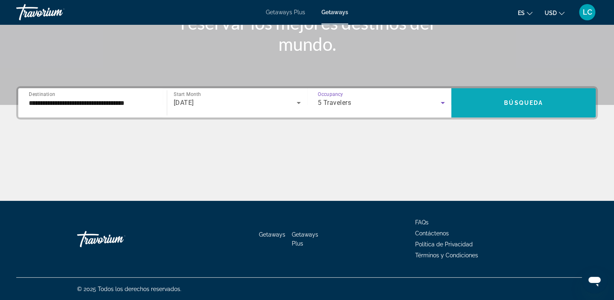
click at [484, 103] on span "Search widget" at bounding box center [524, 102] width 145 height 19
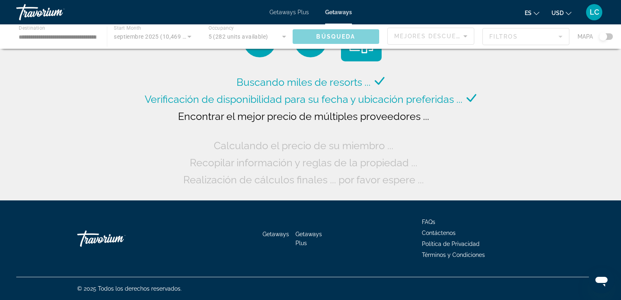
click at [484, 103] on div "Buscando miles de resorts ... Verificación de disponibilidad para su fecha y ub…" at bounding box center [310, 102] width 621 height 204
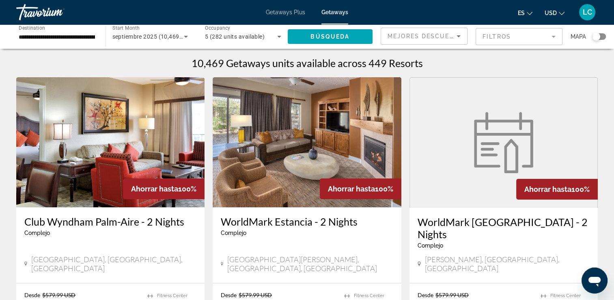
click at [145, 163] on img "Main content" at bounding box center [110, 142] width 188 height 130
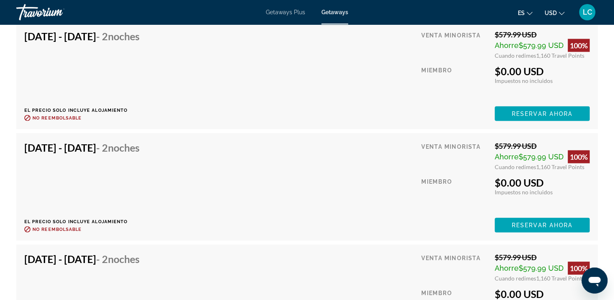
scroll to position [1743, 0]
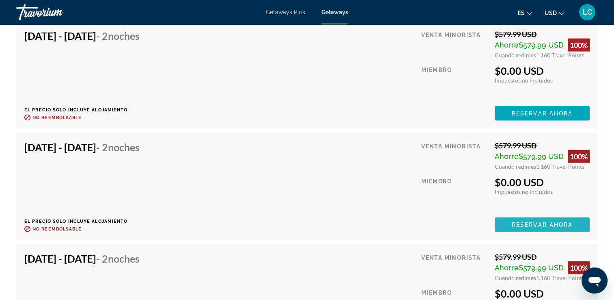
click at [517, 221] on span "Reservar ahora" at bounding box center [542, 224] width 61 height 6
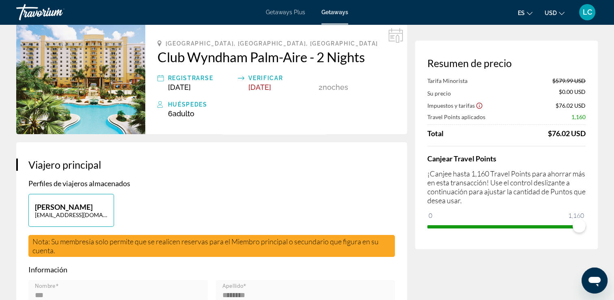
scroll to position [37, 0]
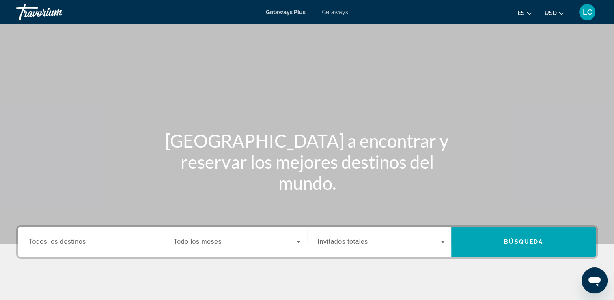
click at [338, 11] on span "Getaways" at bounding box center [335, 12] width 26 height 6
click at [64, 243] on span "Todos los destinos" at bounding box center [57, 241] width 57 height 7
click at [64, 243] on input "Destination Todos los destinos" at bounding box center [93, 242] width 128 height 10
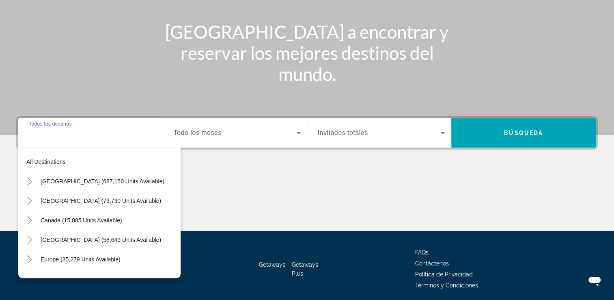
scroll to position [139, 0]
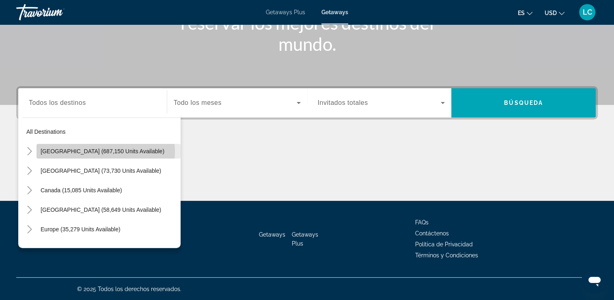
click at [94, 151] on span "[GEOGRAPHIC_DATA] (687,150 units available)" at bounding box center [103, 151] width 124 height 6
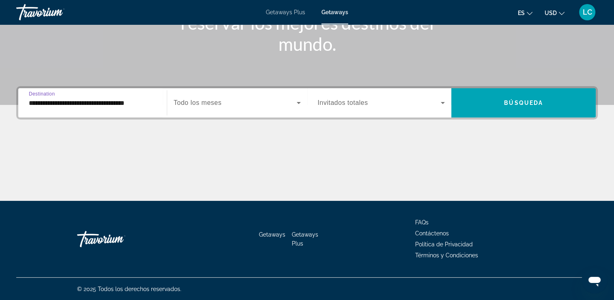
click at [99, 106] on input "**********" at bounding box center [93, 103] width 128 height 10
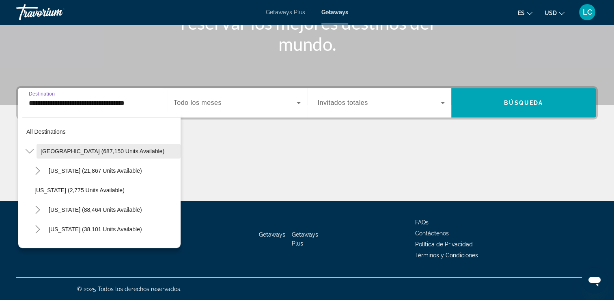
click at [75, 150] on span "[GEOGRAPHIC_DATA] (687,150 units available)" at bounding box center [103, 151] width 124 height 6
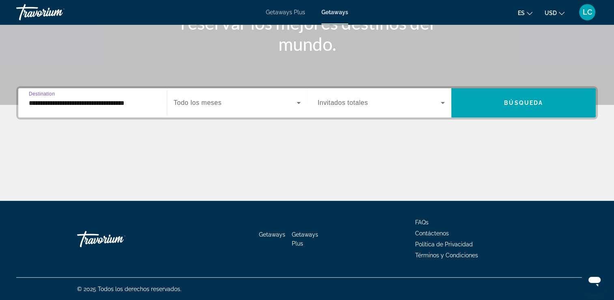
click at [50, 103] on input "**********" at bounding box center [93, 103] width 128 height 10
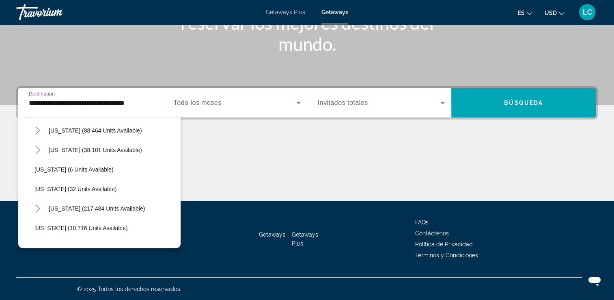
scroll to position [80, 0]
click at [65, 208] on span "[US_STATE] (217,484 units available)" at bounding box center [97, 208] width 96 height 6
type input "**********"
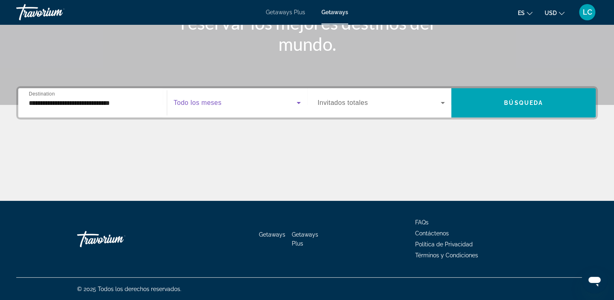
click at [297, 103] on icon "Search widget" at bounding box center [299, 103] width 10 height 10
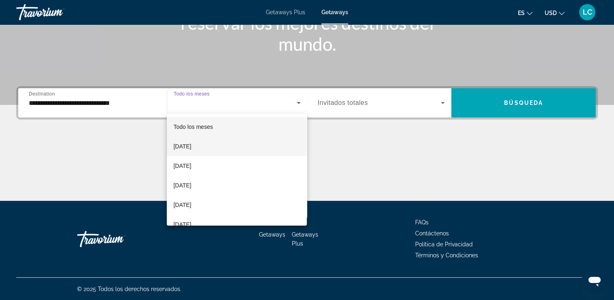
click at [239, 142] on mat-option "[DATE]" at bounding box center [237, 145] width 140 height 19
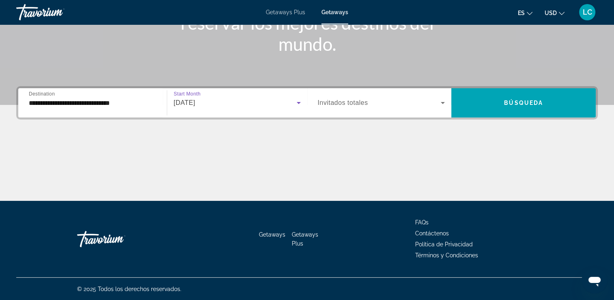
click at [395, 107] on span "Search widget" at bounding box center [379, 103] width 123 height 10
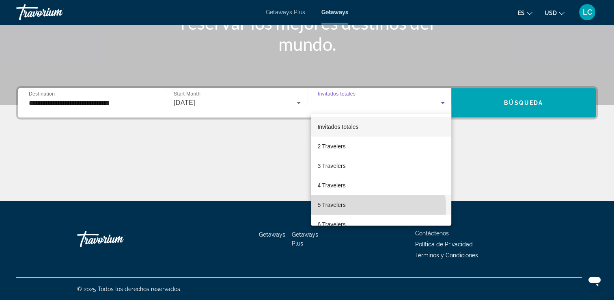
click at [347, 208] on mat-option "5 Travelers" at bounding box center [381, 204] width 141 height 19
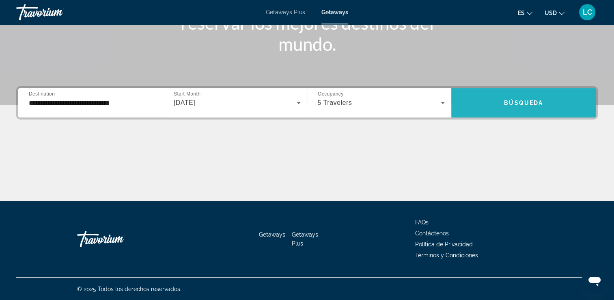
click at [536, 110] on span "Search widget" at bounding box center [524, 102] width 145 height 19
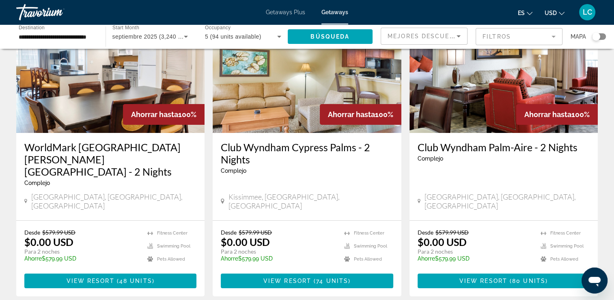
scroll to position [75, 0]
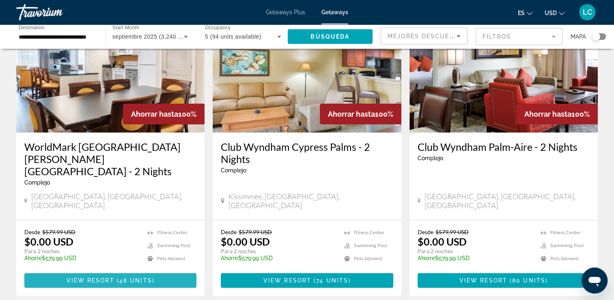
click at [109, 277] on span "View Resort" at bounding box center [91, 280] width 48 height 6
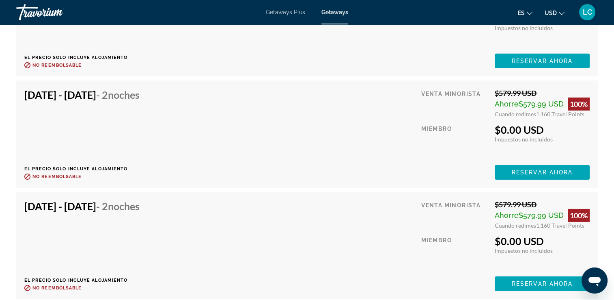
scroll to position [2601, 0]
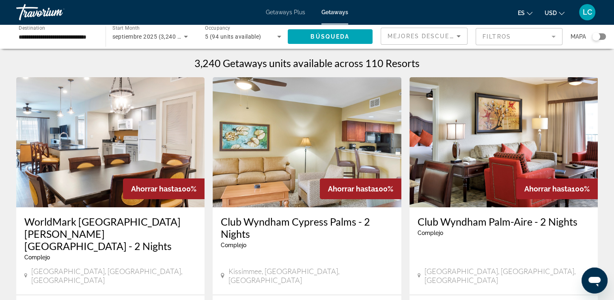
click at [485, 179] on img "Main content" at bounding box center [504, 142] width 188 height 130
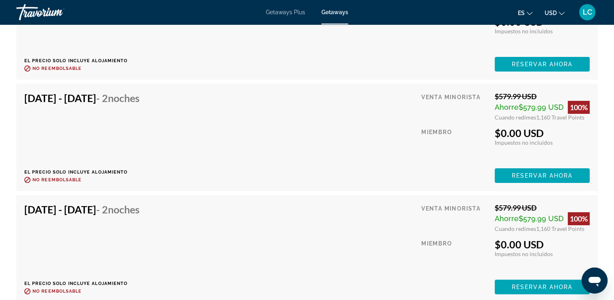
scroll to position [3130, 0]
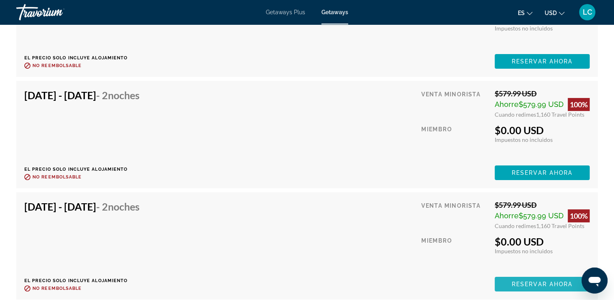
click at [526, 281] on span "Reservar ahora" at bounding box center [542, 284] width 61 height 6
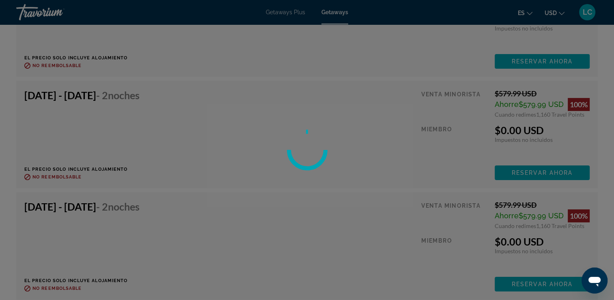
click at [526, 276] on div at bounding box center [307, 150] width 614 height 300
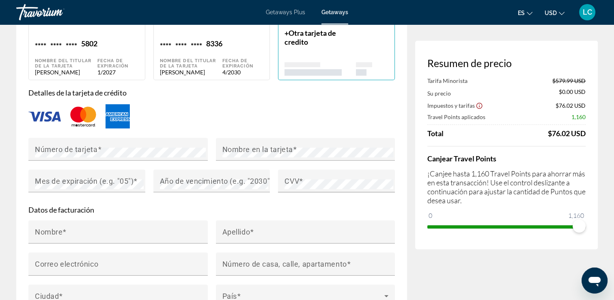
scroll to position [648, 0]
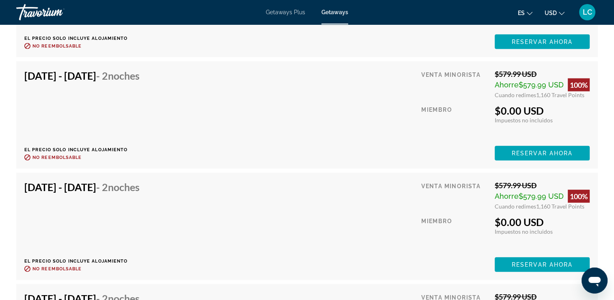
scroll to position [1814, 0]
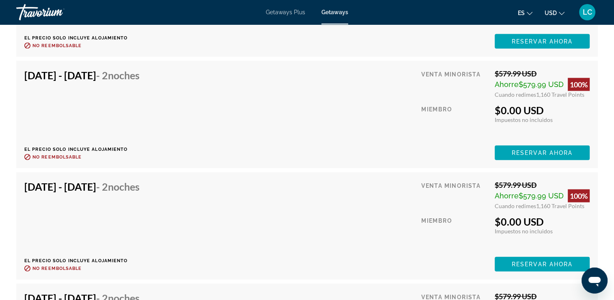
click at [64, 24] on mat-toolbar "Getaways Plus Getaways es English Español Français Italiano Português русский U…" at bounding box center [307, 12] width 614 height 24
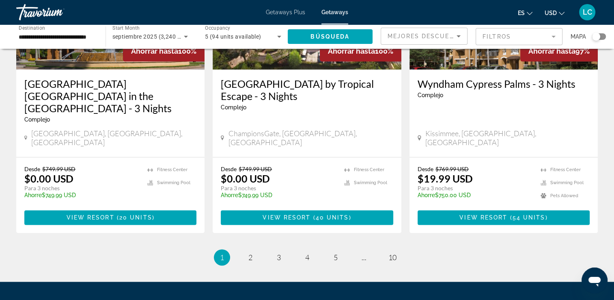
scroll to position [1054, 0]
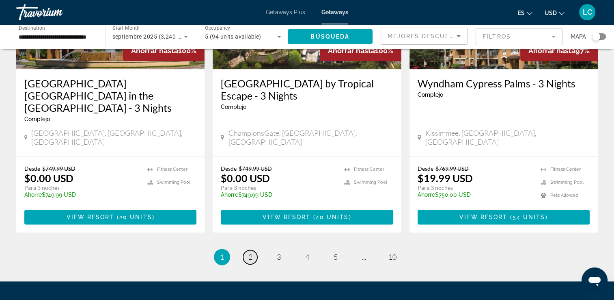
click at [250, 252] on span "2" at bounding box center [251, 256] width 4 height 9
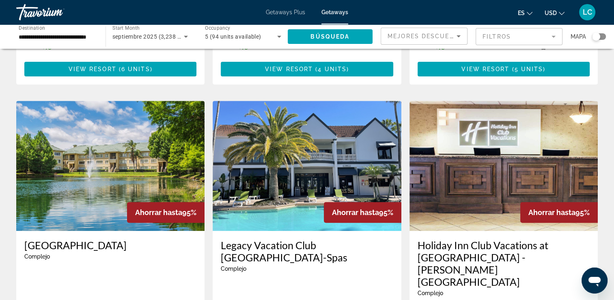
scroll to position [286, 0]
click at [118, 158] on img "Main content" at bounding box center [110, 166] width 188 height 130
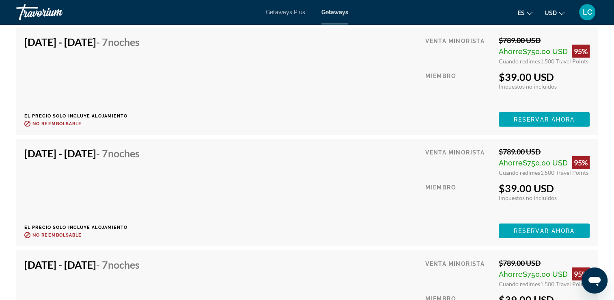
scroll to position [2344, 0]
click at [549, 227] on span "Reservar ahora" at bounding box center [544, 230] width 61 height 6
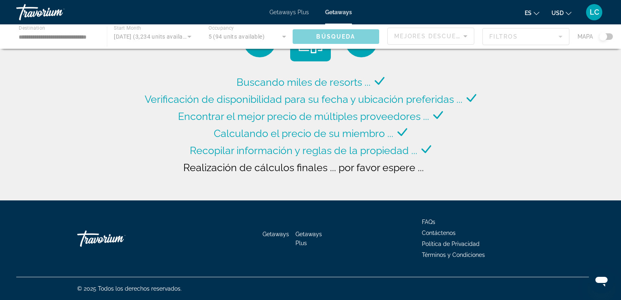
click at [337, 12] on span "Getaways" at bounding box center [338, 12] width 27 height 6
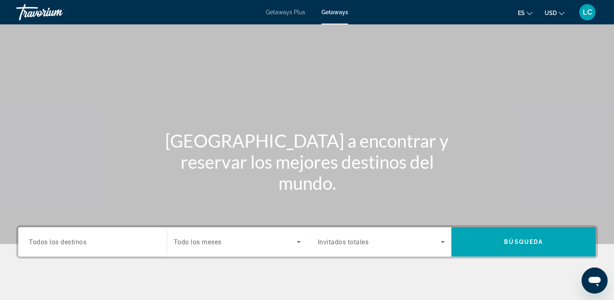
click at [58, 243] on span "Todos los destinos" at bounding box center [58, 242] width 58 height 8
click at [58, 243] on input "Destination Todos los destinos" at bounding box center [93, 242] width 128 height 10
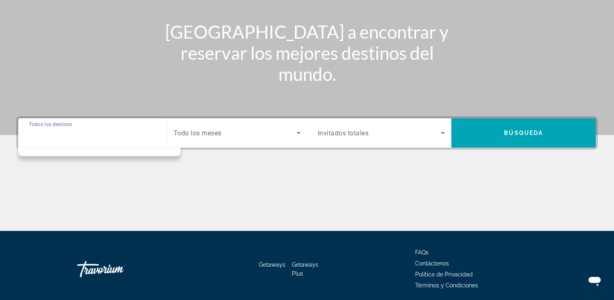
scroll to position [139, 0]
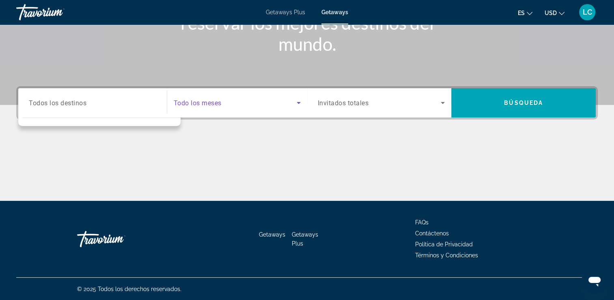
click at [297, 102] on icon "Search widget" at bounding box center [299, 103] width 10 height 10
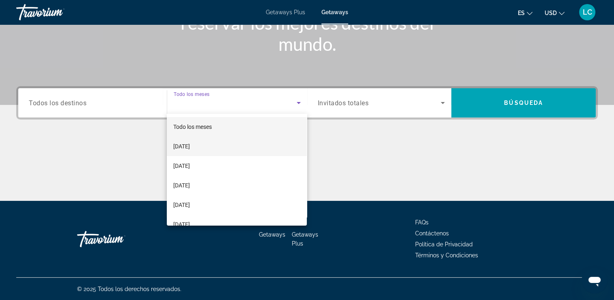
click at [188, 147] on span "[DATE]" at bounding box center [181, 146] width 17 height 10
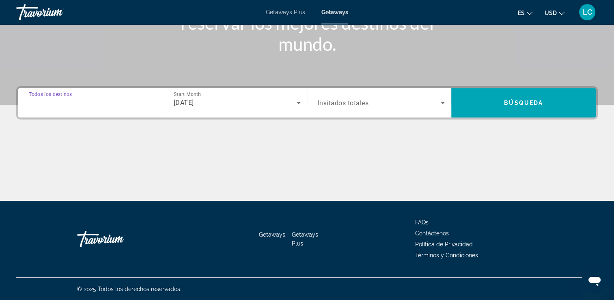
click at [91, 104] on input "Destination Todos los destinos" at bounding box center [93, 103] width 128 height 10
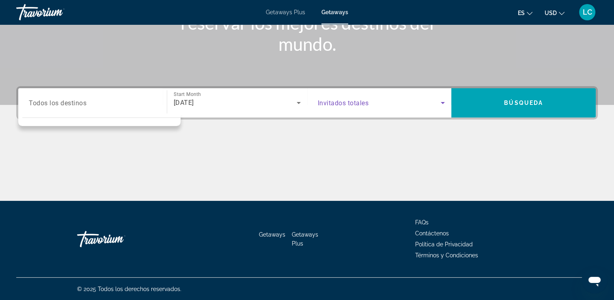
click at [445, 100] on icon "Search widget" at bounding box center [443, 103] width 10 height 10
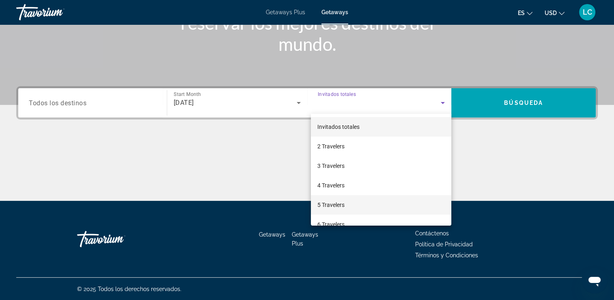
click at [343, 203] on span "5 Travelers" at bounding box center [331, 205] width 27 height 10
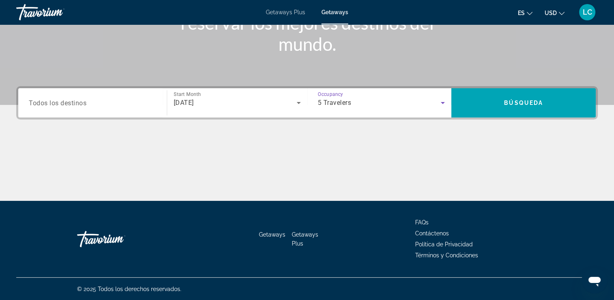
click at [53, 103] on span "Todos los destinos" at bounding box center [58, 103] width 58 height 8
click at [53, 103] on input "Destination Todos los destinos" at bounding box center [93, 103] width 128 height 10
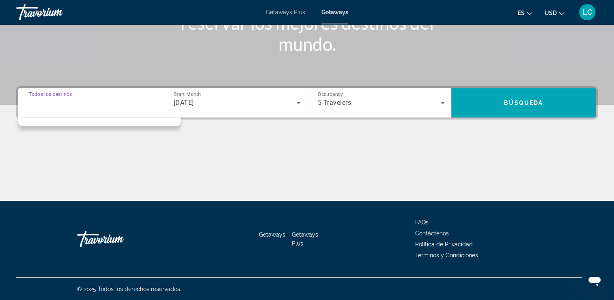
click at [50, 91] on div "Destination Todos los destinos" at bounding box center [93, 102] width 128 height 23
click at [52, 95] on div "Destination Todos los destinos" at bounding box center [93, 102] width 128 height 23
click at [98, 156] on div "Main content" at bounding box center [307, 170] width 582 height 61
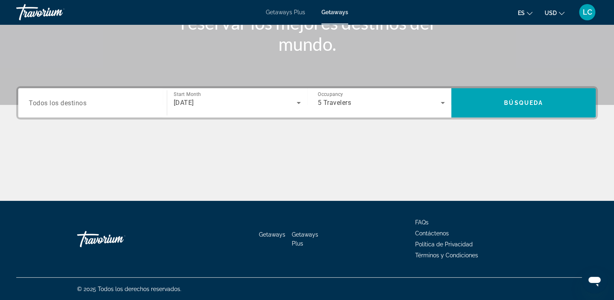
click at [80, 106] on input "Destination Todos los destinos" at bounding box center [93, 103] width 128 height 10
click at [190, 142] on div "Main content" at bounding box center [307, 170] width 582 height 61
click at [73, 102] on span "Todos los destinos" at bounding box center [58, 103] width 58 height 8
click at [73, 102] on input "Destination Todos los destinos" at bounding box center [93, 103] width 128 height 10
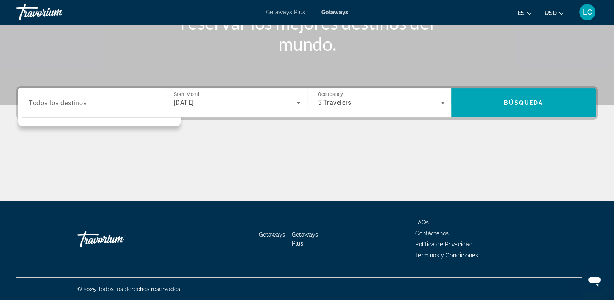
click at [185, 153] on div "Main content" at bounding box center [307, 170] width 582 height 61
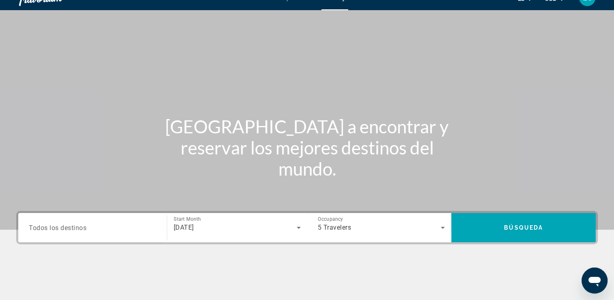
scroll to position [14, 0]
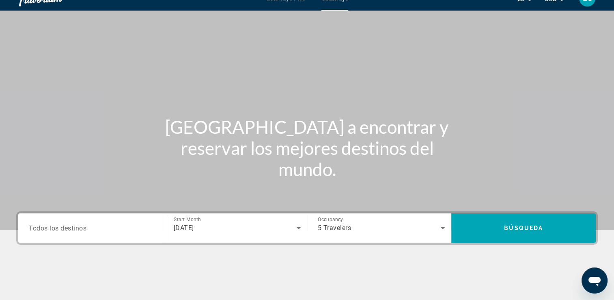
click at [61, 227] on span "Todos los destinos" at bounding box center [58, 228] width 58 height 8
click at [61, 227] on input "Destination Todos los destinos" at bounding box center [93, 228] width 128 height 10
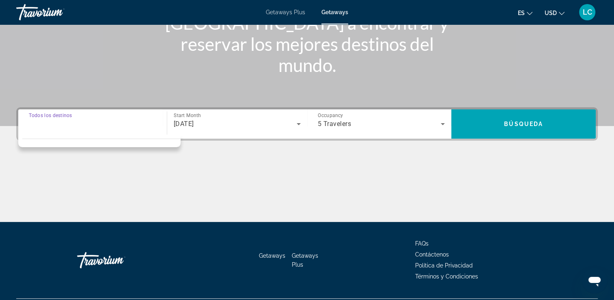
scroll to position [139, 0]
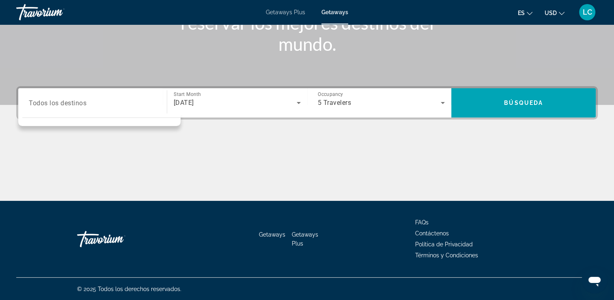
click at [61, 91] on div "Destination Todos los destinos" at bounding box center [93, 102] width 128 height 23
click at [175, 136] on div "Destination Todos los destinos Start Month Todo los meses [DATE] Occupancy Invi…" at bounding box center [307, 143] width 614 height 115
click at [162, 103] on div "Destination Todos los destinos" at bounding box center [92, 102] width 141 height 23
click at [63, 89] on div "Destination Todos los destinos" at bounding box center [92, 102] width 141 height 29
click at [63, 103] on span "Todos los destinos" at bounding box center [58, 103] width 58 height 8
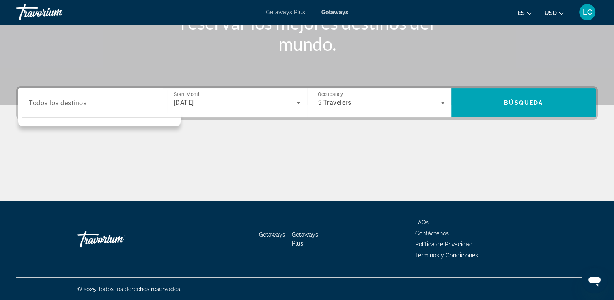
click at [63, 103] on input "Destination Todos los destinos" at bounding box center [93, 103] width 128 height 10
click at [58, 93] on div "Destination Todos los destinos" at bounding box center [93, 102] width 128 height 23
click at [119, 110] on div "Search widget" at bounding box center [93, 102] width 128 height 23
click at [332, 9] on span "Getaways" at bounding box center [335, 12] width 27 height 6
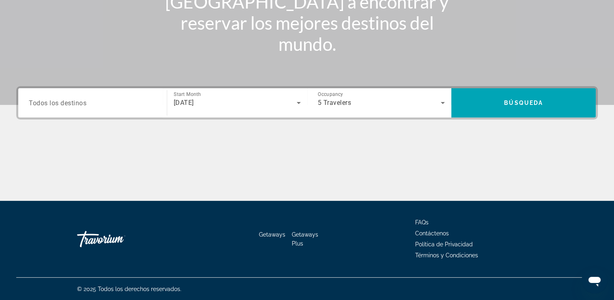
scroll to position [0, 0]
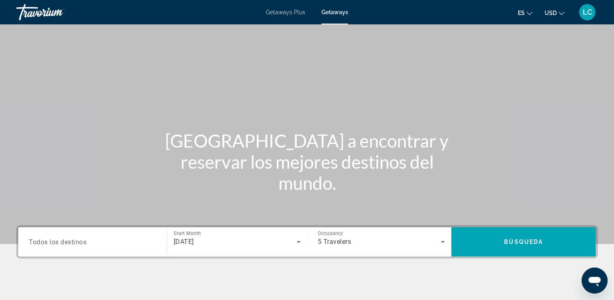
click at [52, 244] on span "Todos los destinos" at bounding box center [58, 242] width 58 height 8
click at [52, 244] on input "Destination Todos los destinos" at bounding box center [93, 242] width 128 height 10
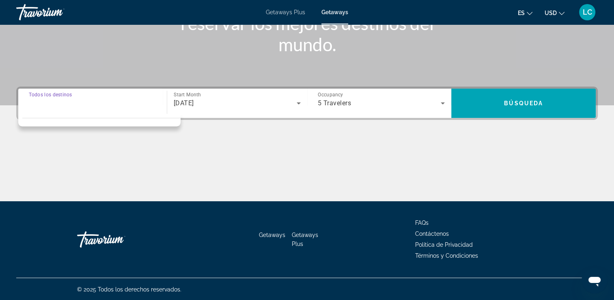
scroll to position [139, 0]
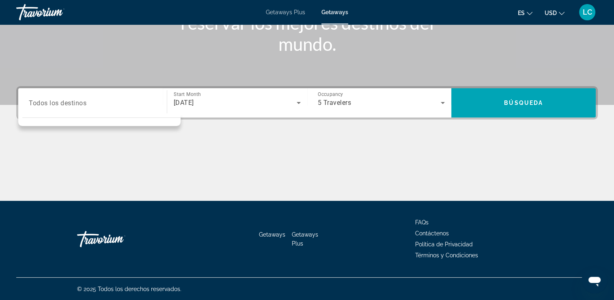
click at [61, 95] on div "Destination Todos los destinos" at bounding box center [93, 102] width 128 height 23
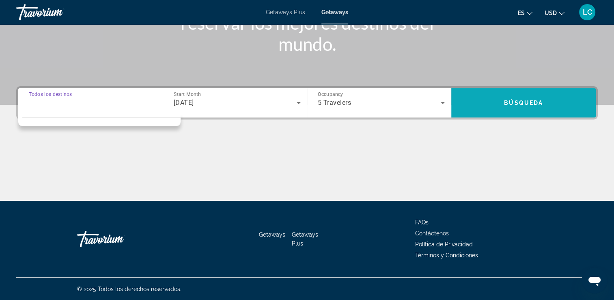
click at [507, 98] on span "Search widget" at bounding box center [524, 102] width 145 height 19
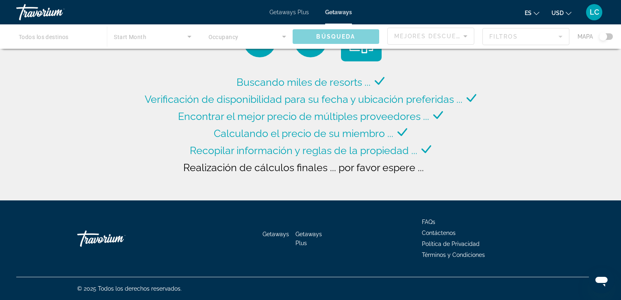
click at [507, 98] on div "Buscando miles de resorts ... Verificación de disponibilidad para su fecha y ub…" at bounding box center [310, 102] width 621 height 204
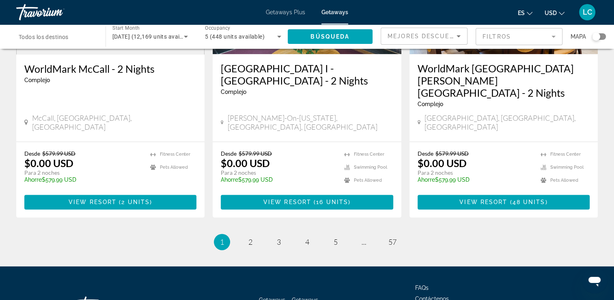
scroll to position [1050, 0]
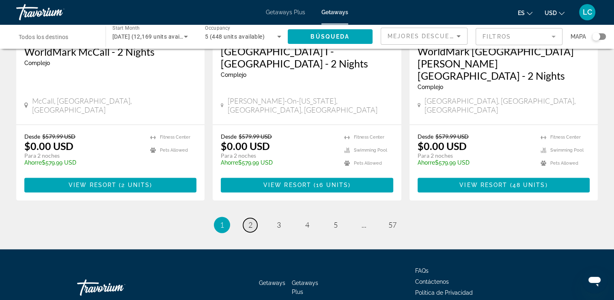
click at [251, 218] on link "page 2" at bounding box center [250, 225] width 14 height 14
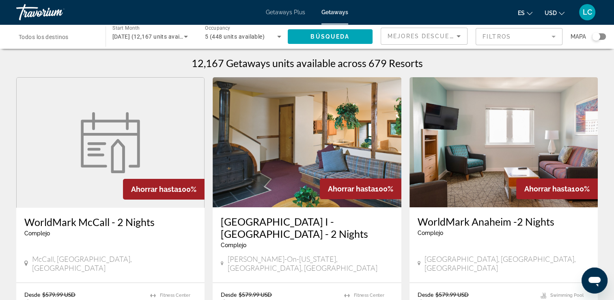
click at [330, 14] on span "Getaways" at bounding box center [335, 12] width 27 height 6
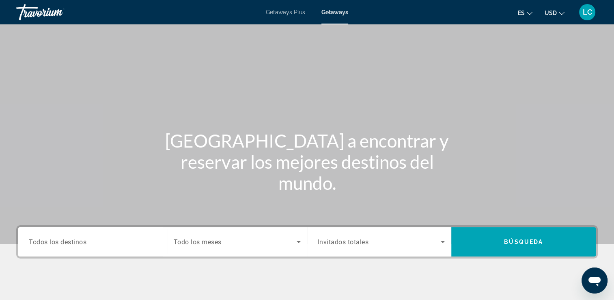
click at [58, 245] on span "Todos los destinos" at bounding box center [58, 242] width 58 height 8
click at [58, 245] on input "Destination Todos los destinos" at bounding box center [93, 242] width 128 height 10
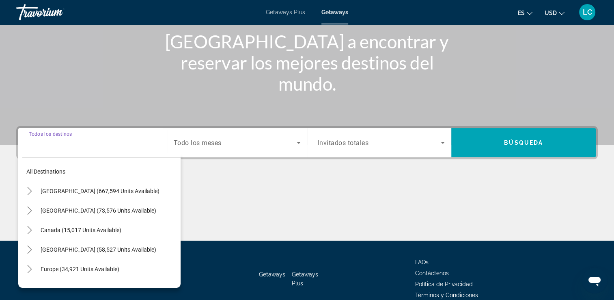
scroll to position [139, 0]
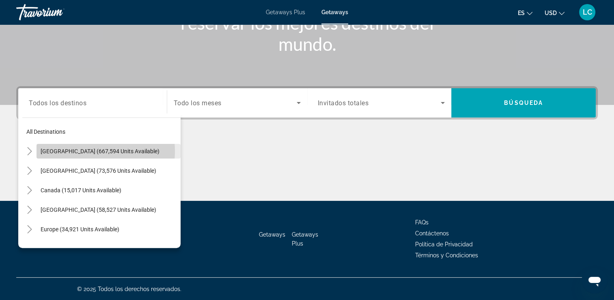
click at [80, 151] on span "[GEOGRAPHIC_DATA] (667,594 units available)" at bounding box center [100, 151] width 119 height 6
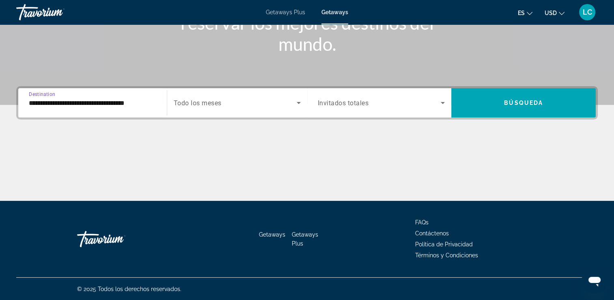
click at [74, 104] on input "**********" at bounding box center [93, 103] width 128 height 10
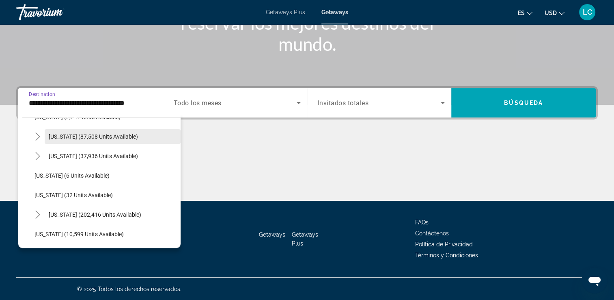
scroll to position [73, 0]
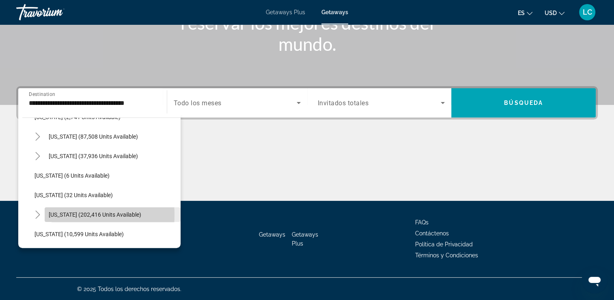
click at [61, 214] on span "[US_STATE] (202,416 units available)" at bounding box center [95, 214] width 93 height 6
type input "**********"
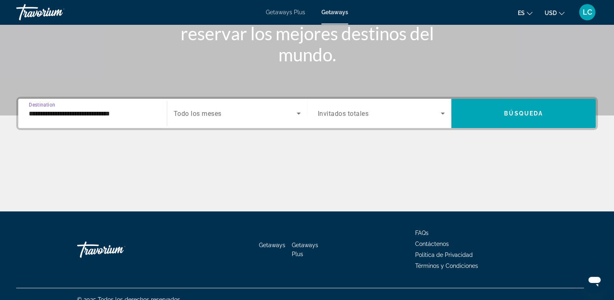
scroll to position [128, 0]
click at [298, 112] on icon "Search widget" at bounding box center [299, 113] width 4 height 2
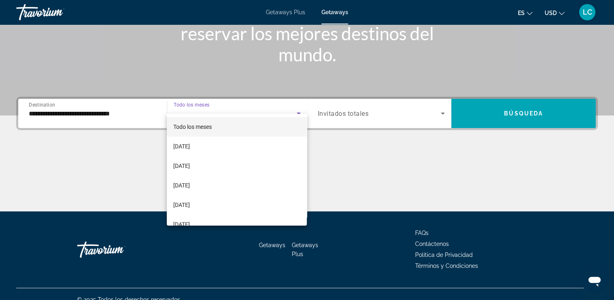
scroll to position [139, 0]
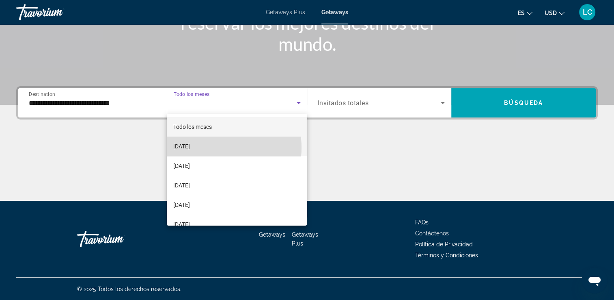
click at [190, 147] on span "[DATE]" at bounding box center [181, 146] width 17 height 10
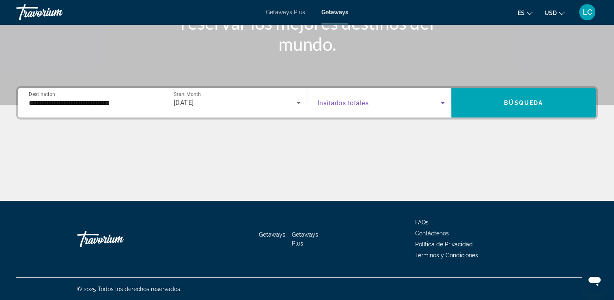
click at [441, 102] on icon "Search widget" at bounding box center [443, 103] width 10 height 10
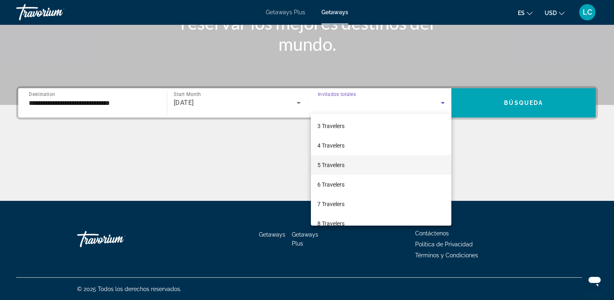
scroll to position [40, 0]
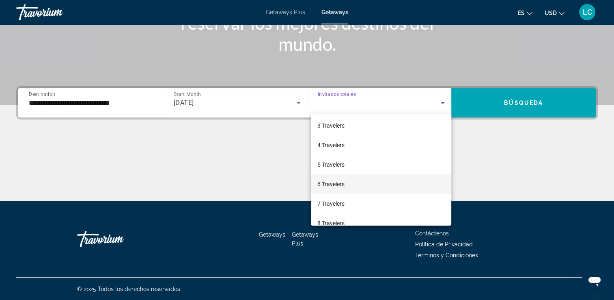
click at [335, 183] on span "6 Travelers" at bounding box center [331, 184] width 27 height 10
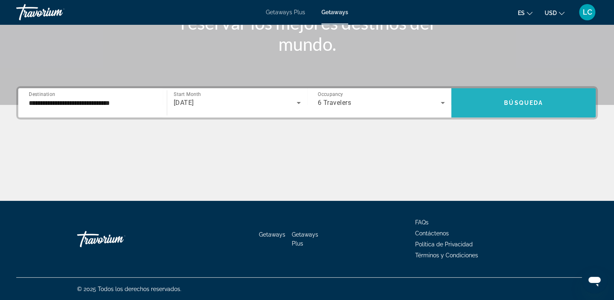
click at [484, 101] on span "Search widget" at bounding box center [524, 102] width 145 height 19
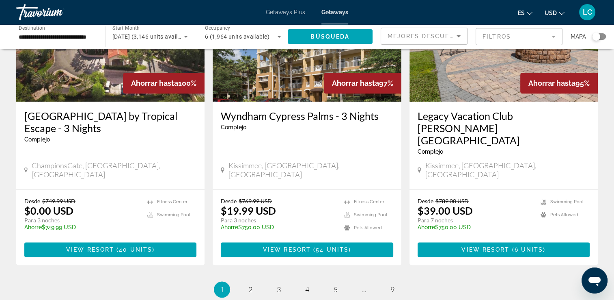
scroll to position [1022, 0]
click at [251, 285] on span "2" at bounding box center [251, 289] width 4 height 9
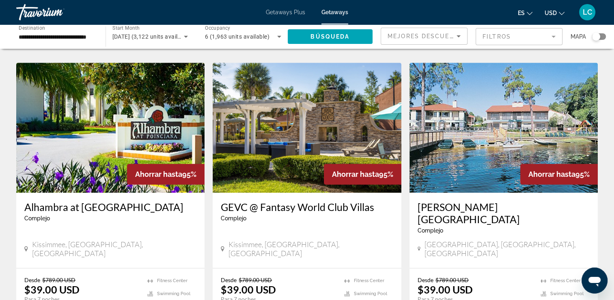
scroll to position [966, 0]
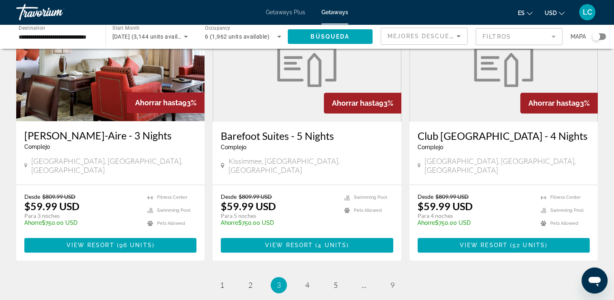
scroll to position [966, 0]
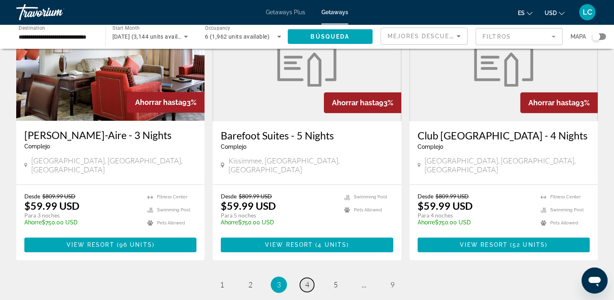
click at [307, 280] on span "4" at bounding box center [307, 284] width 4 height 9
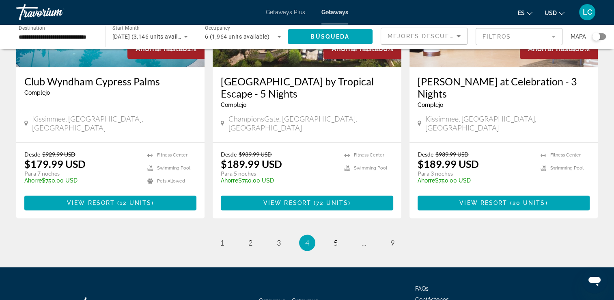
scroll to position [1050, 0]
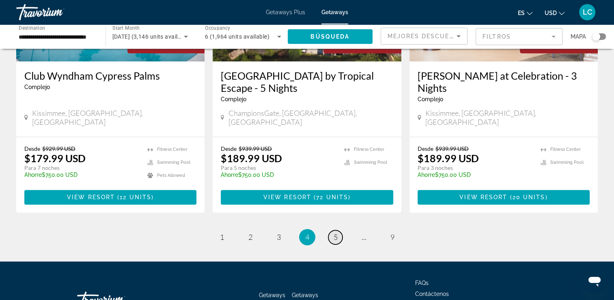
click at [337, 232] on span "5" at bounding box center [336, 236] width 4 height 9
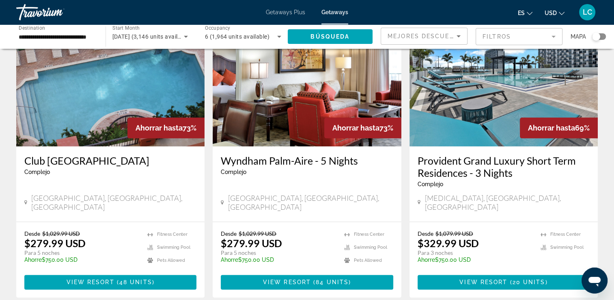
scroll to position [944, 0]
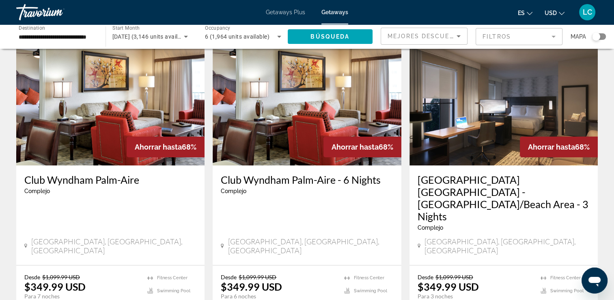
scroll to position [48, 0]
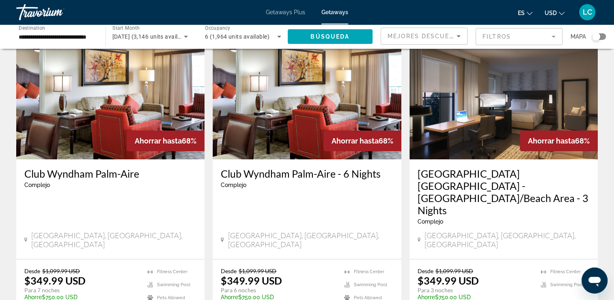
click at [331, 14] on span "Getaways" at bounding box center [335, 12] width 27 height 6
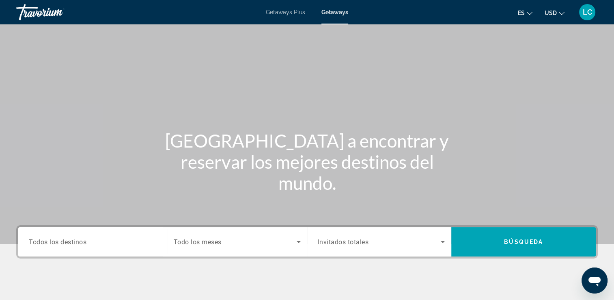
click at [74, 243] on span "Todos los destinos" at bounding box center [58, 242] width 58 height 8
click at [74, 243] on input "Destination Todos los destinos" at bounding box center [93, 242] width 128 height 10
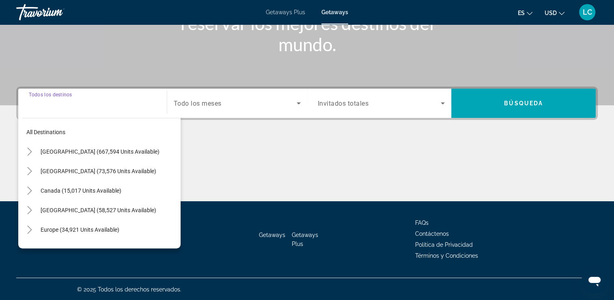
scroll to position [139, 0]
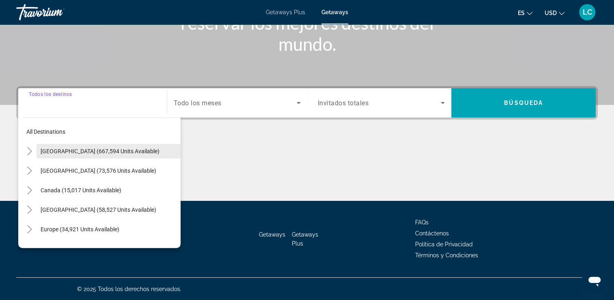
click at [84, 151] on span "[GEOGRAPHIC_DATA] (667,594 units available)" at bounding box center [100, 151] width 119 height 6
type input "**********"
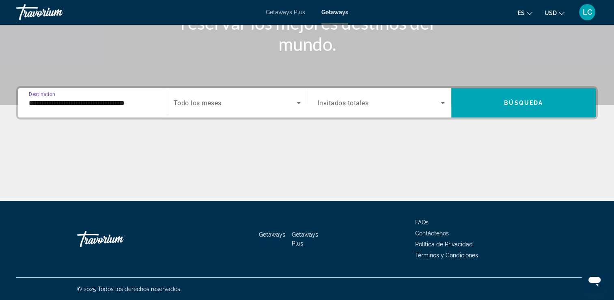
click at [298, 104] on icon "Search widget" at bounding box center [299, 103] width 10 height 10
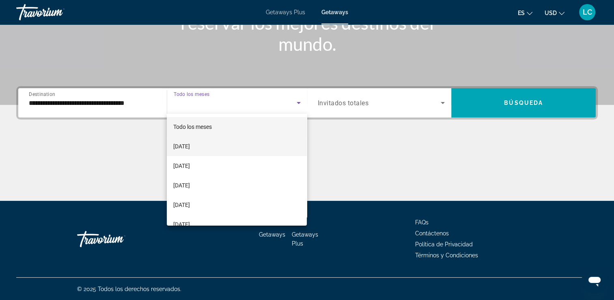
click at [190, 145] on span "[DATE]" at bounding box center [181, 146] width 17 height 10
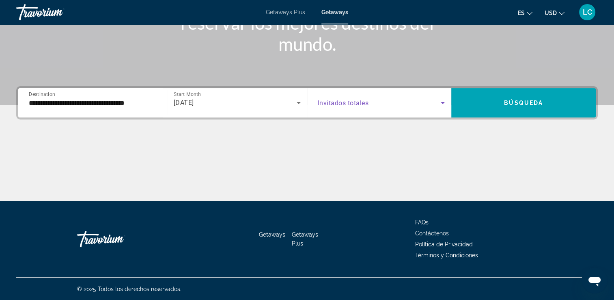
click at [445, 102] on icon "Search widget" at bounding box center [443, 103] width 10 height 10
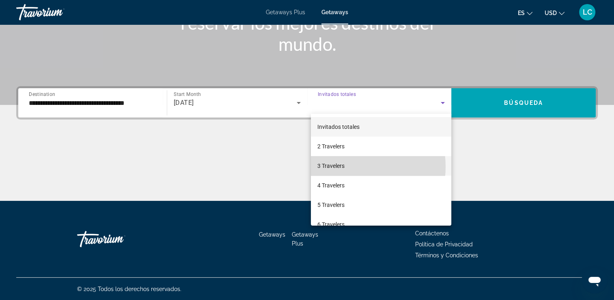
click at [341, 166] on span "3 Travelers" at bounding box center [331, 166] width 27 height 10
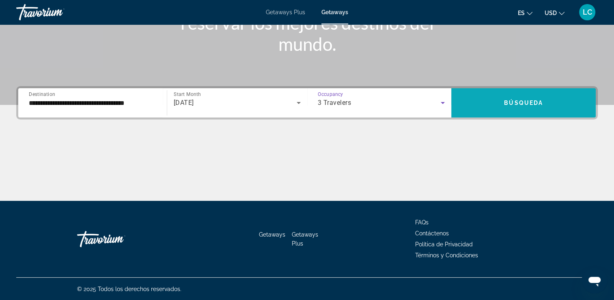
click at [531, 102] on span "Búsqueda" at bounding box center [523, 102] width 39 height 6
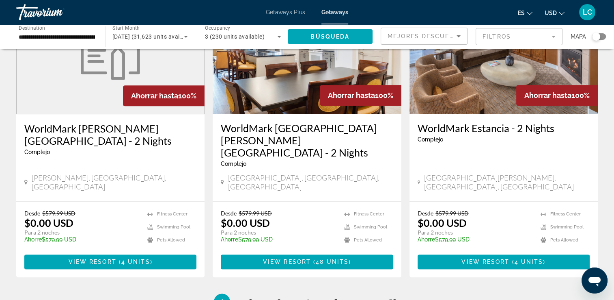
scroll to position [1062, 0]
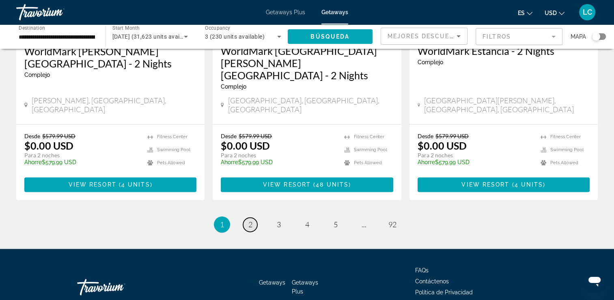
click at [252, 220] on span "2" at bounding box center [251, 224] width 4 height 9
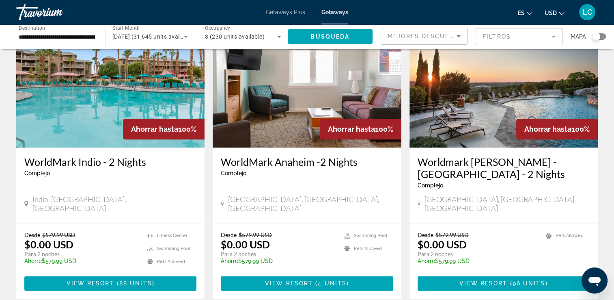
scroll to position [951, 0]
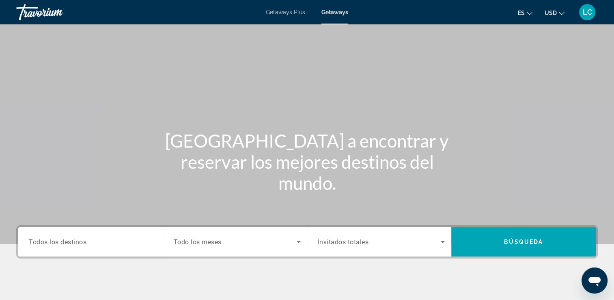
click at [78, 243] on span "Todos los destinos" at bounding box center [58, 242] width 58 height 8
click at [78, 243] on input "Destination Todos los destinos" at bounding box center [93, 242] width 128 height 10
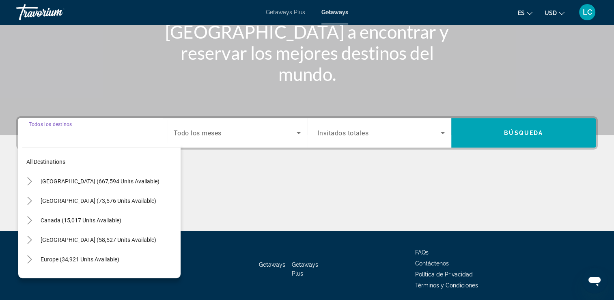
scroll to position [139, 0]
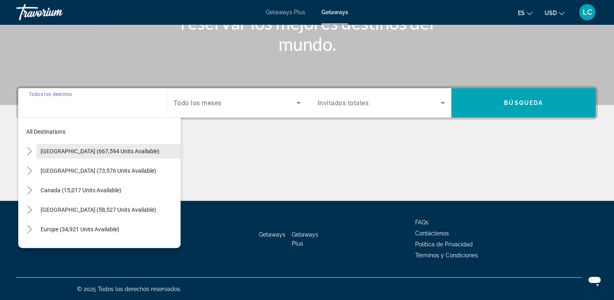
click at [97, 150] on span "[GEOGRAPHIC_DATA] (667,594 units available)" at bounding box center [100, 151] width 119 height 6
type input "**********"
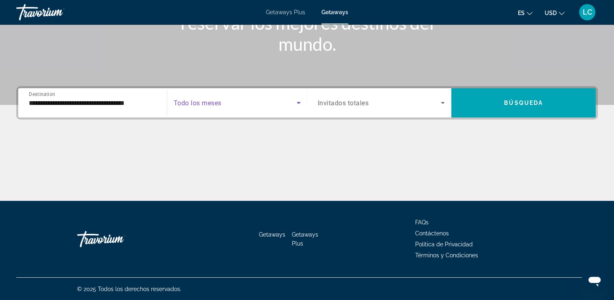
click at [296, 104] on icon "Search widget" at bounding box center [299, 103] width 10 height 10
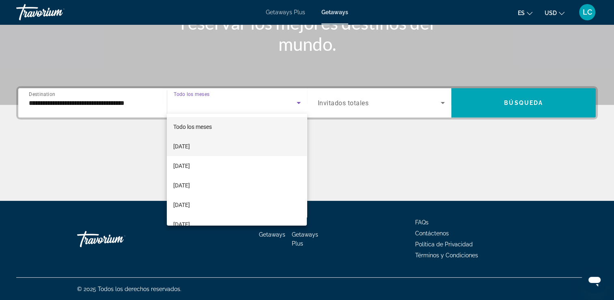
click at [221, 146] on mat-option "[DATE]" at bounding box center [237, 145] width 140 height 19
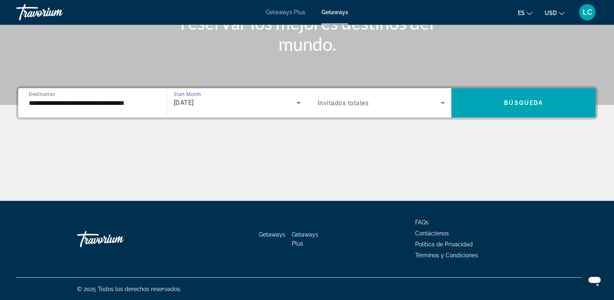
click at [441, 102] on icon "Search widget" at bounding box center [443, 103] width 4 height 2
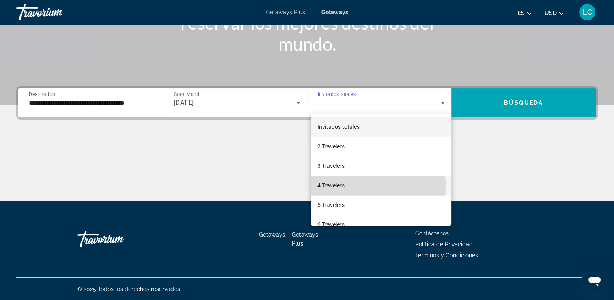
click at [342, 186] on span "4 Travelers" at bounding box center [331, 185] width 27 height 10
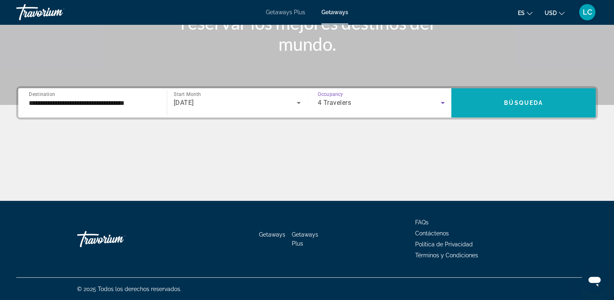
click at [511, 102] on span "Búsqueda" at bounding box center [523, 102] width 39 height 6
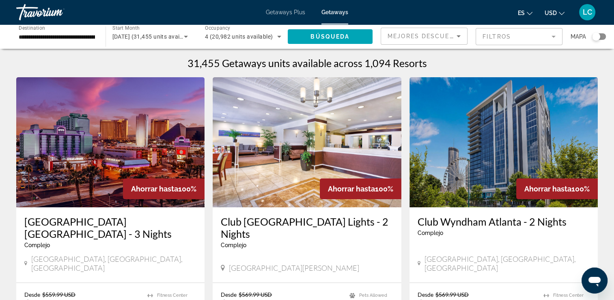
click at [326, 13] on span "Getaways" at bounding box center [335, 12] width 27 height 6
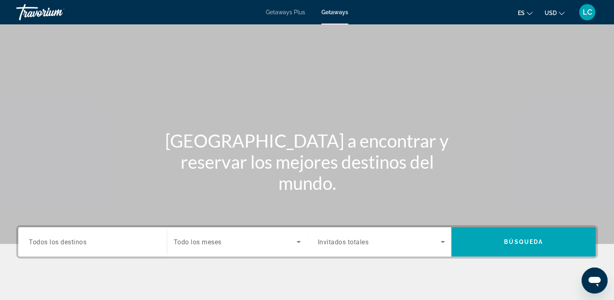
click at [68, 244] on span "Todos los destinos" at bounding box center [58, 242] width 58 height 8
click at [68, 244] on input "Destination Todos los destinos" at bounding box center [93, 242] width 128 height 10
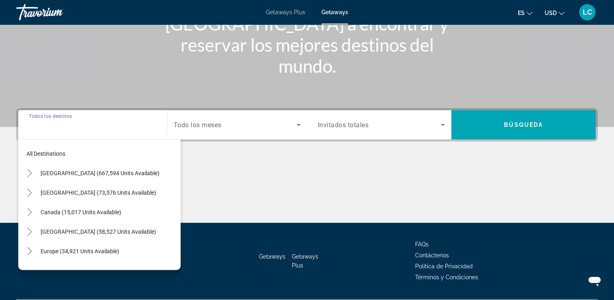
scroll to position [139, 0]
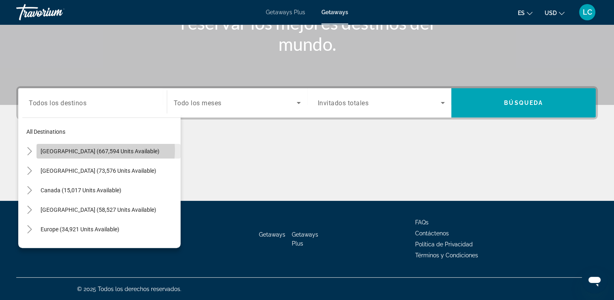
click at [92, 150] on span "[GEOGRAPHIC_DATA] (667,594 units available)" at bounding box center [100, 151] width 119 height 6
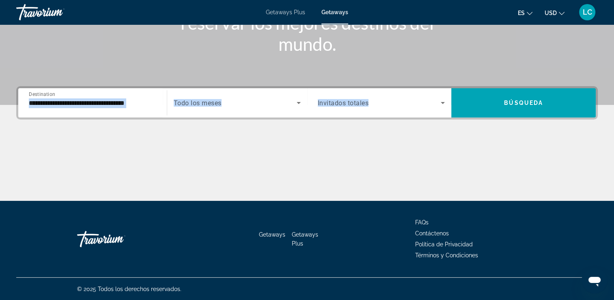
drag, startPoint x: 92, startPoint y: 150, endPoint x: 82, endPoint y: 102, distance: 48.6
click at [82, 102] on div "**********" at bounding box center [307, 143] width 614 height 115
click at [82, 102] on input "**********" at bounding box center [93, 103] width 128 height 10
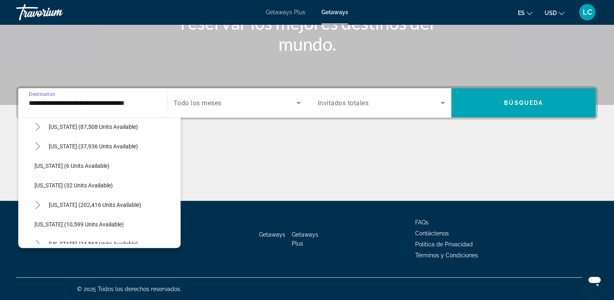
scroll to position [91, 0]
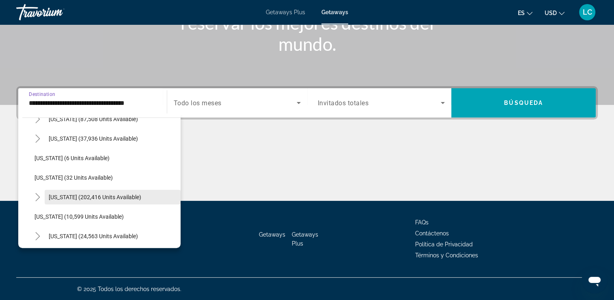
click at [70, 194] on span "[US_STATE] (202,416 units available)" at bounding box center [95, 197] width 93 height 6
type input "**********"
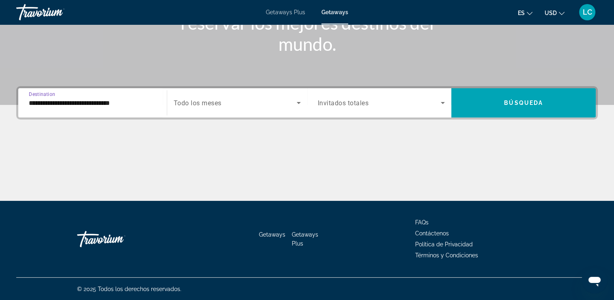
click at [243, 106] on span "Search widget" at bounding box center [235, 103] width 123 height 10
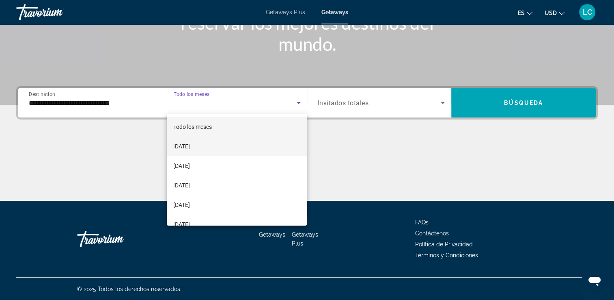
click at [190, 148] on span "[DATE]" at bounding box center [181, 146] width 17 height 10
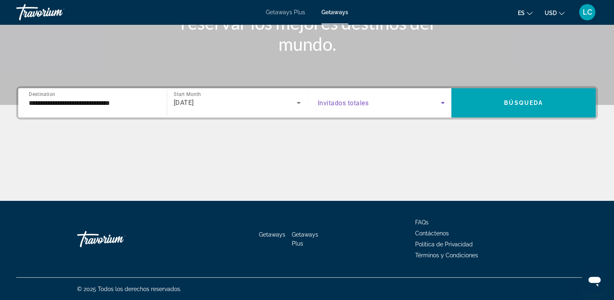
click at [442, 104] on icon "Search widget" at bounding box center [443, 103] width 10 height 10
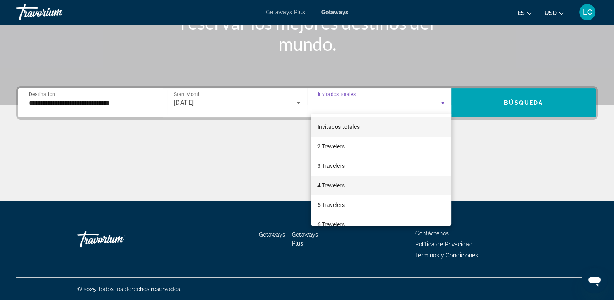
click at [362, 187] on mat-option "4 Travelers" at bounding box center [381, 184] width 141 height 19
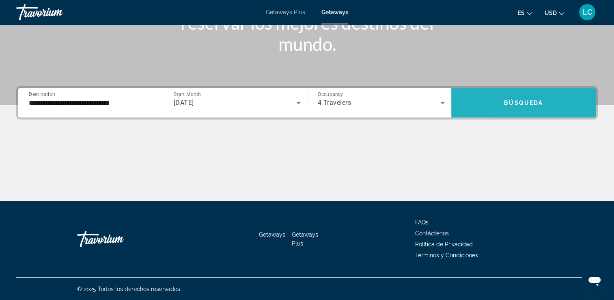
click at [493, 103] on span "Search widget" at bounding box center [524, 102] width 145 height 19
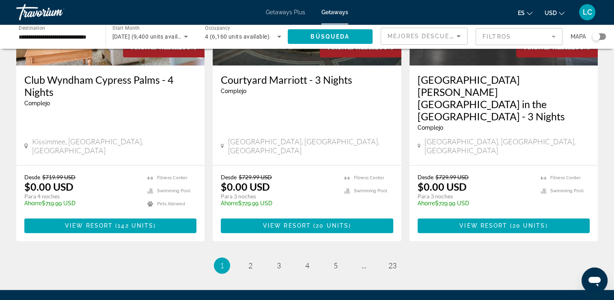
scroll to position [1074, 0]
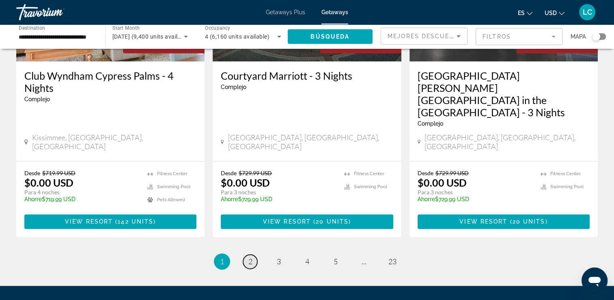
click at [250, 257] on span "2" at bounding box center [251, 261] width 4 height 9
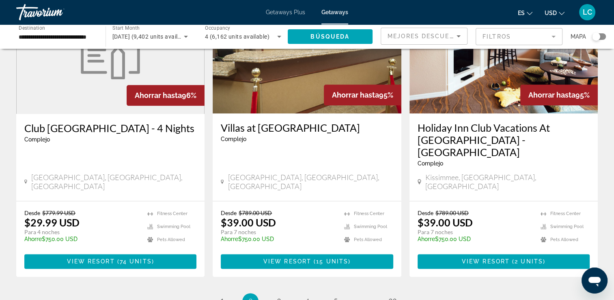
scroll to position [1010, 0]
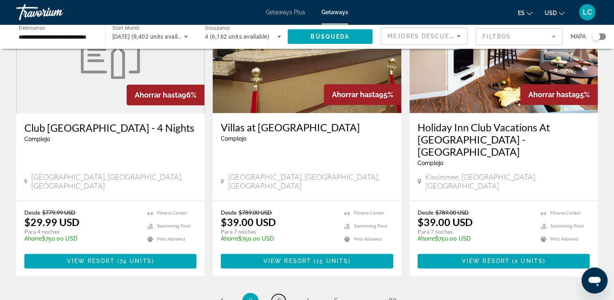
click at [276, 294] on link "page 3" at bounding box center [279, 301] width 14 height 14
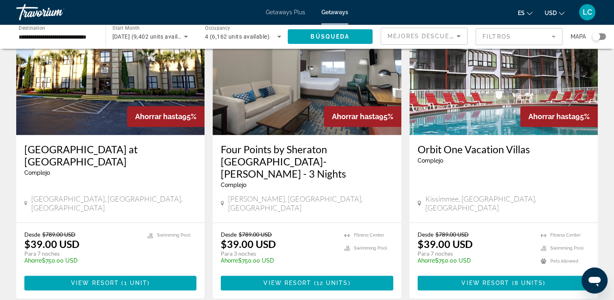
scroll to position [977, 0]
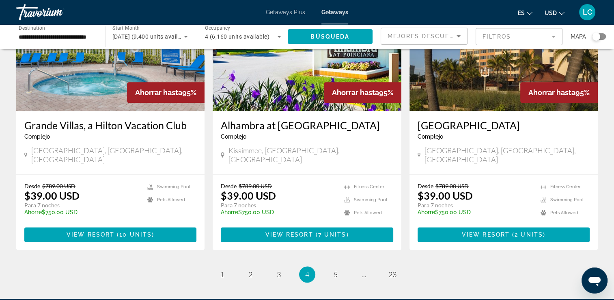
scroll to position [1001, 0]
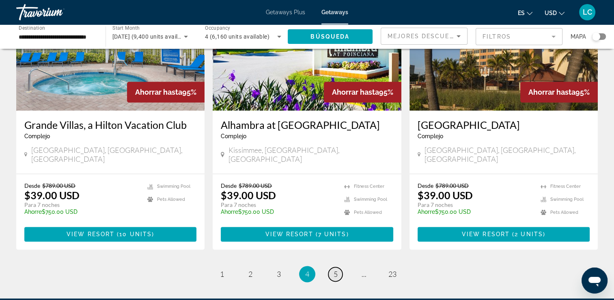
click at [331, 267] on link "page 5" at bounding box center [336, 274] width 14 height 14
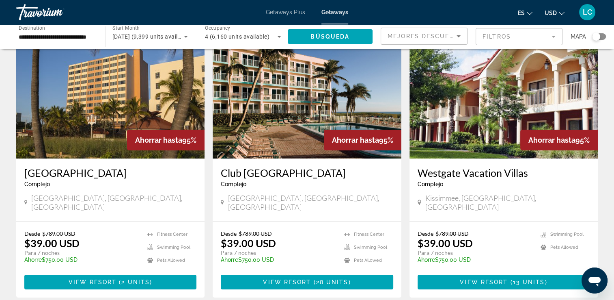
scroll to position [50, 0]
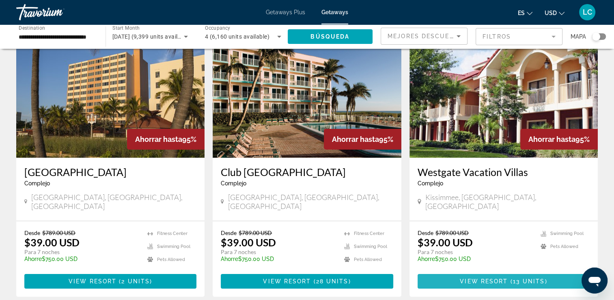
click at [470, 278] on span "View Resort" at bounding box center [484, 281] width 48 height 6
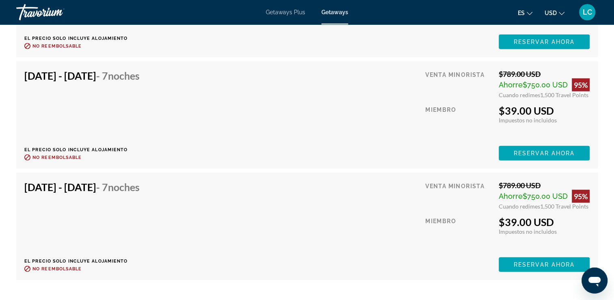
scroll to position [1892, 0]
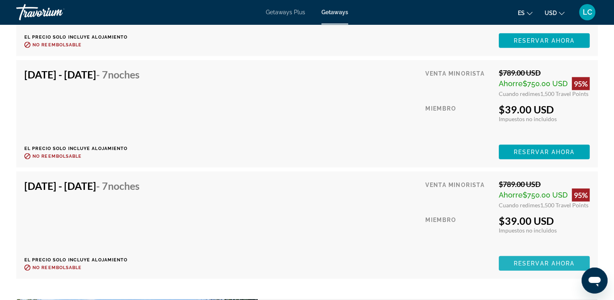
click at [515, 261] on span "Reservar ahora" at bounding box center [544, 263] width 61 height 6
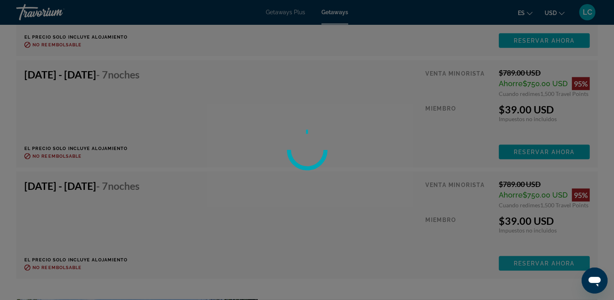
click at [515, 261] on div at bounding box center [307, 150] width 614 height 300
